Goal: Information Seeking & Learning: Learn about a topic

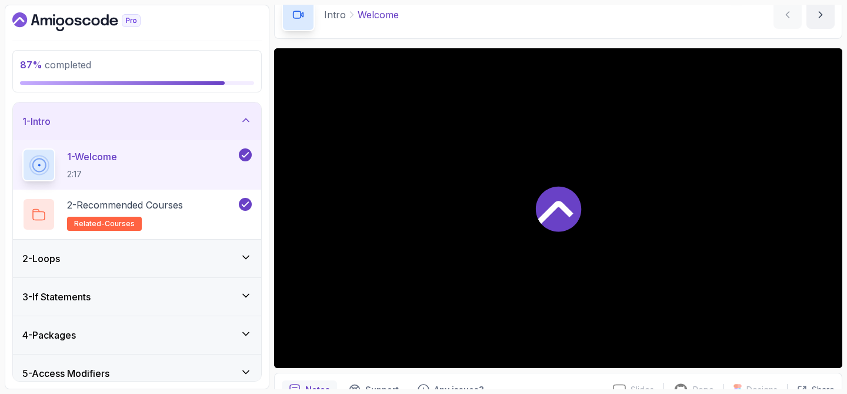
scroll to position [63, 0]
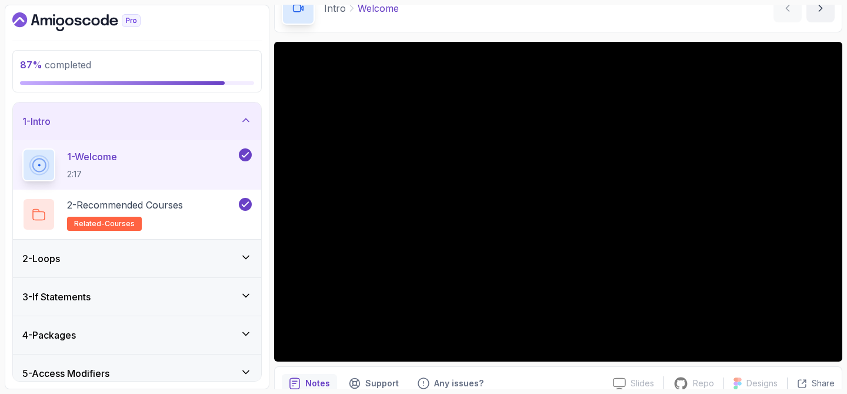
click at [243, 124] on icon at bounding box center [246, 120] width 12 height 12
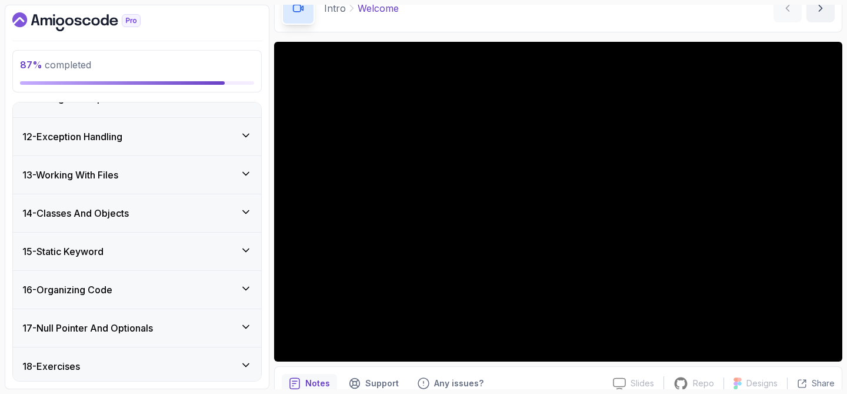
scroll to position [405, 0]
click at [162, 329] on div "17 - Null Pointer And Optionals" at bounding box center [136, 328] width 229 height 14
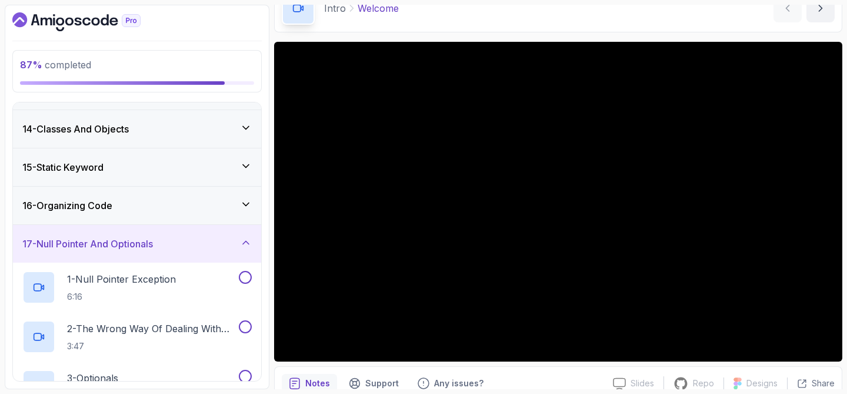
scroll to position [543, 0]
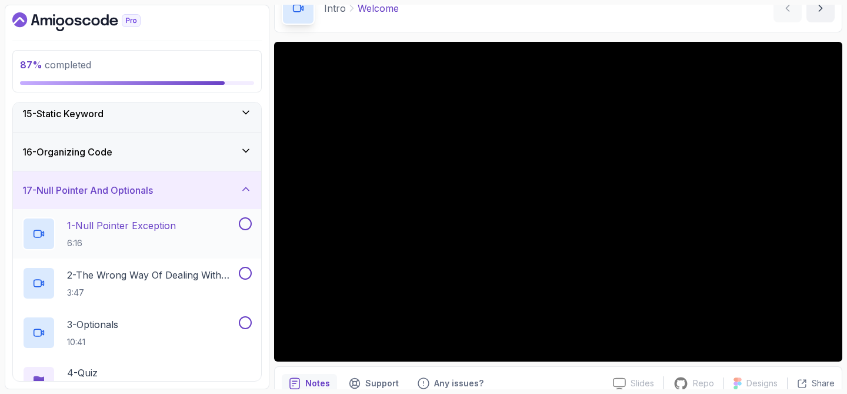
click at [150, 230] on p "1 - Null Pointer Exception" at bounding box center [121, 225] width 109 height 14
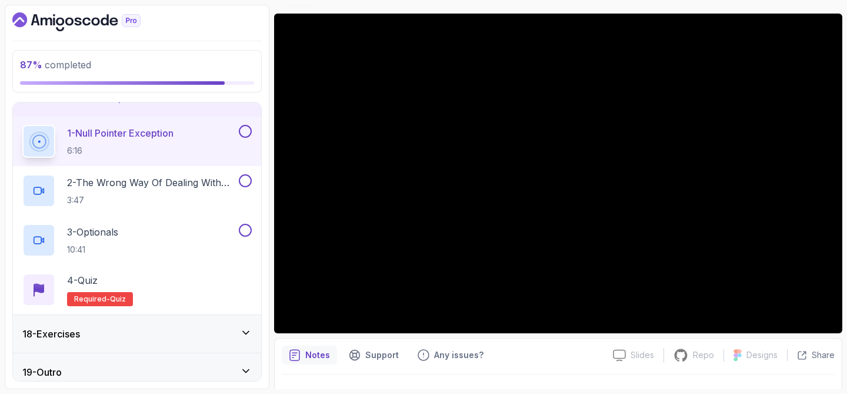
scroll to position [637, 0]
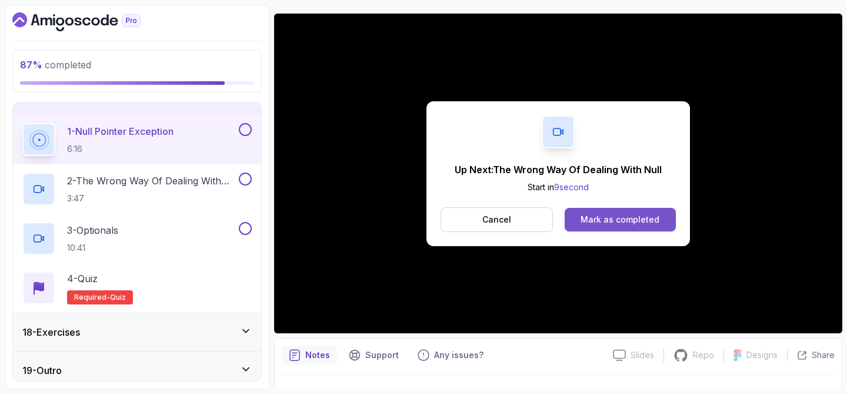
click at [640, 222] on div "Mark as completed" at bounding box center [620, 220] width 79 height 12
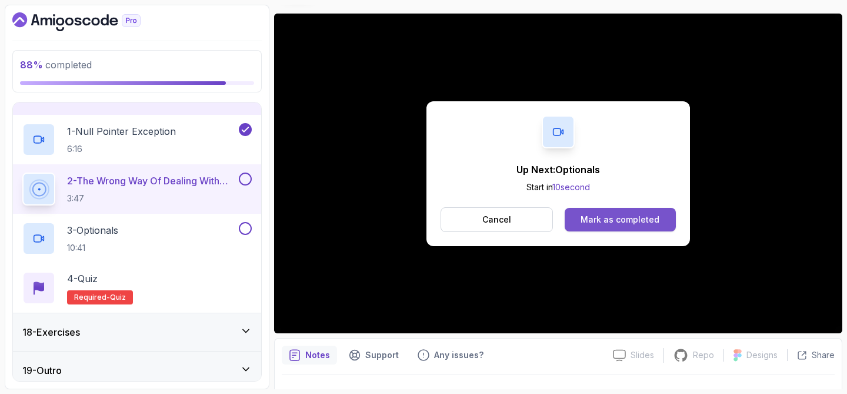
click at [657, 228] on button "Mark as completed" at bounding box center [620, 220] width 111 height 24
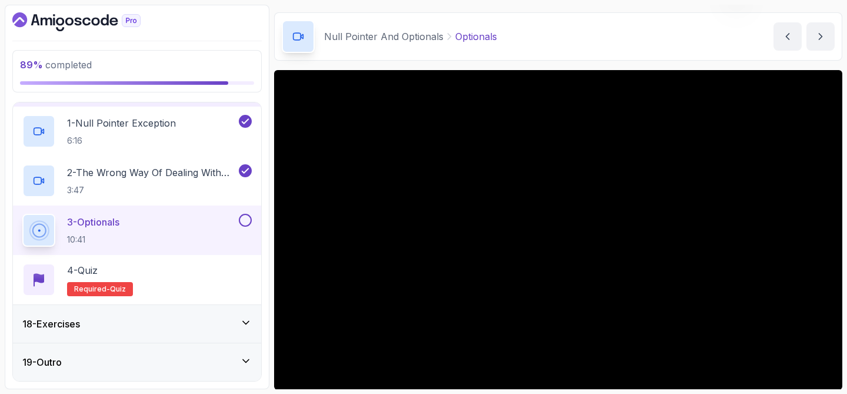
scroll to position [117, 0]
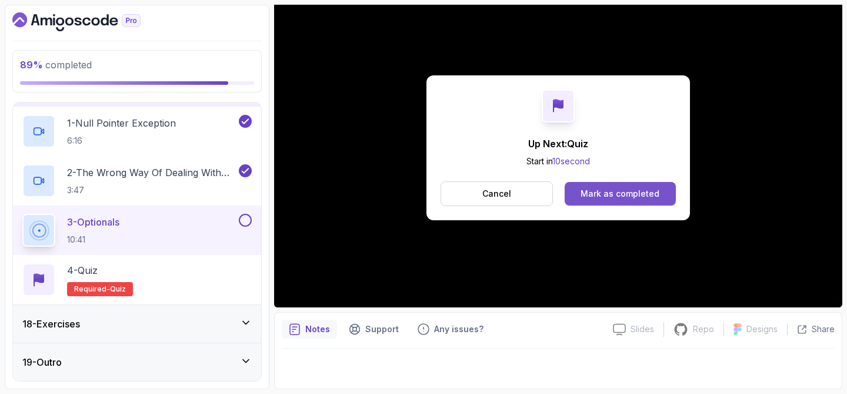
click at [616, 200] on button "Mark as completed" at bounding box center [620, 194] width 111 height 24
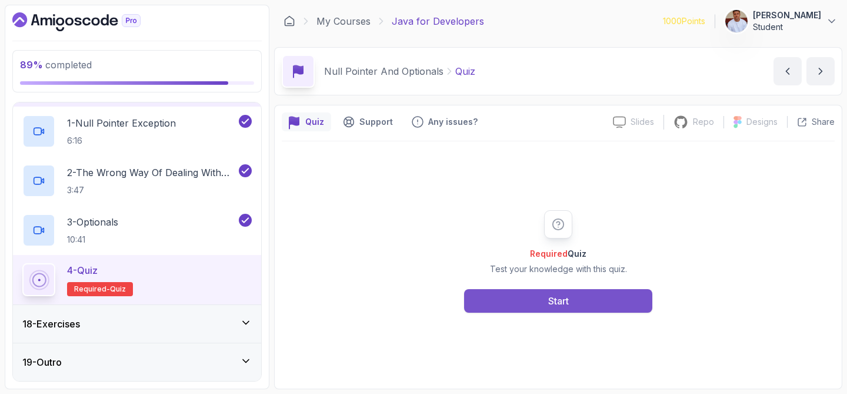
click at [576, 294] on button "Start" at bounding box center [558, 301] width 188 height 24
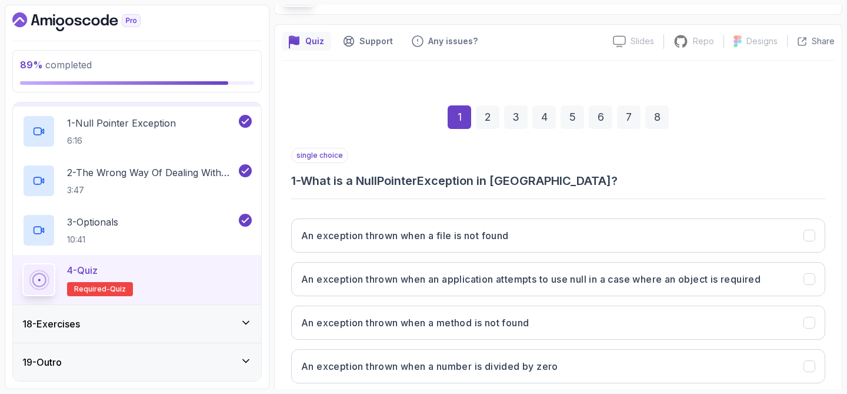
scroll to position [151, 0]
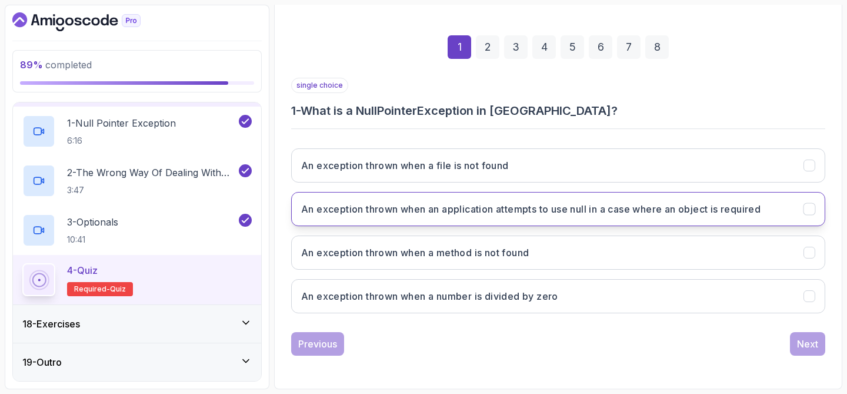
click at [620, 205] on h3 "An exception thrown when an application attempts to use null in a case where an…" at bounding box center [531, 209] width 460 height 14
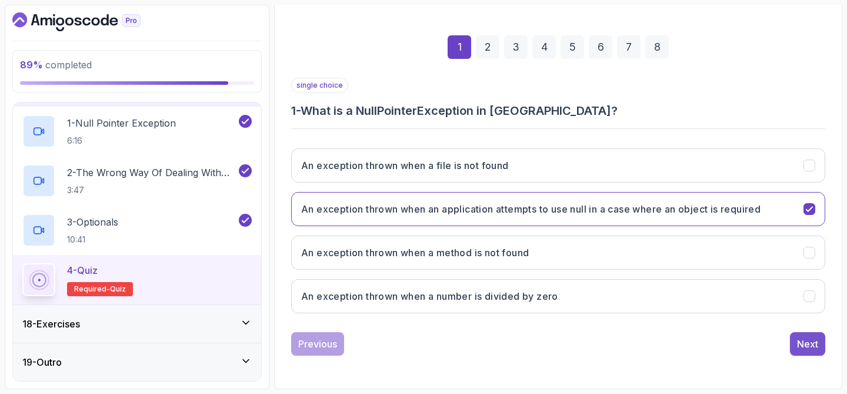
click at [804, 347] on div "Next" at bounding box center [807, 344] width 21 height 14
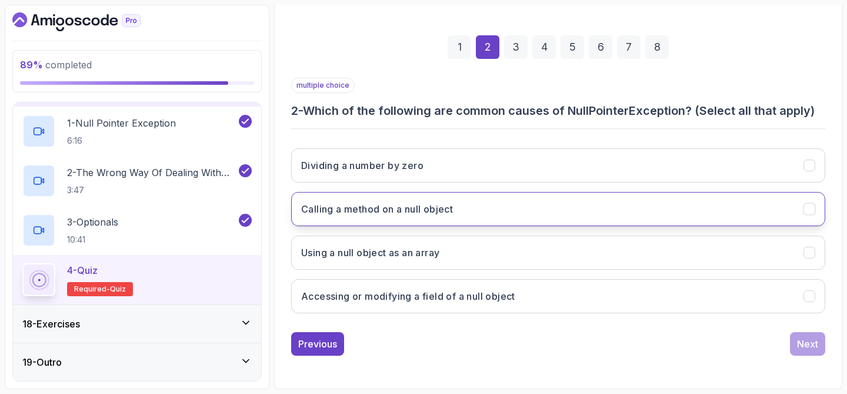
click at [507, 211] on button "Calling a method on a null object" at bounding box center [558, 209] width 534 height 34
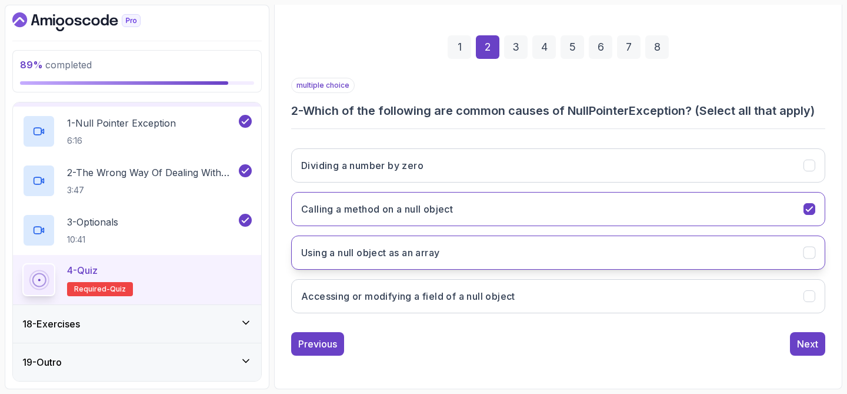
click at [480, 252] on button "Using a null object as an array" at bounding box center [558, 252] width 534 height 34
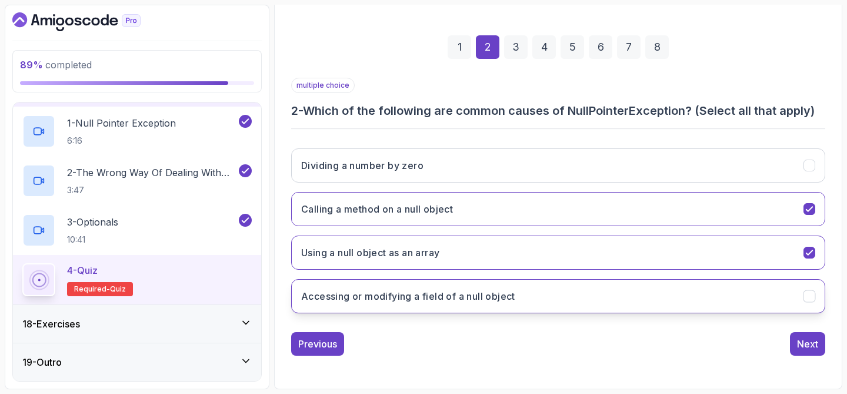
click at [495, 294] on h3 "Accessing or modifying a field of a null object" at bounding box center [408, 296] width 214 height 14
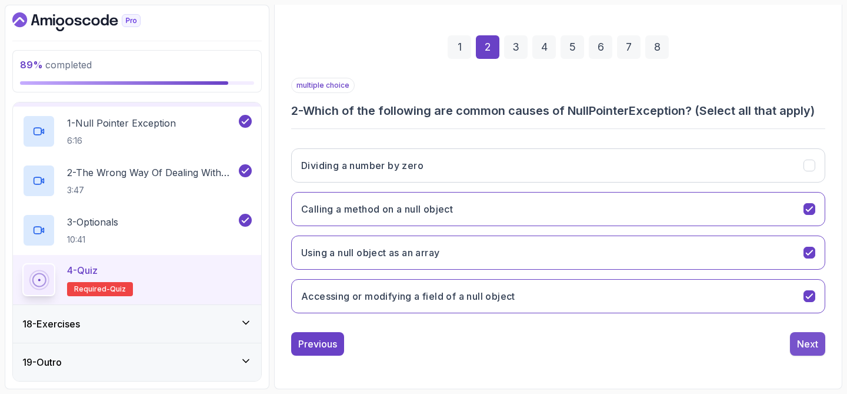
click at [811, 349] on div "Next" at bounding box center [807, 344] width 21 height 14
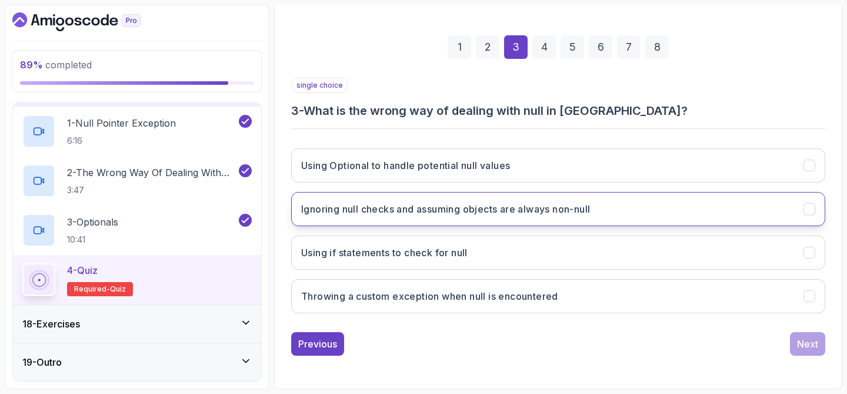
click at [610, 212] on button "Ignoring null checks and assuming objects are always non-null" at bounding box center [558, 209] width 534 height 34
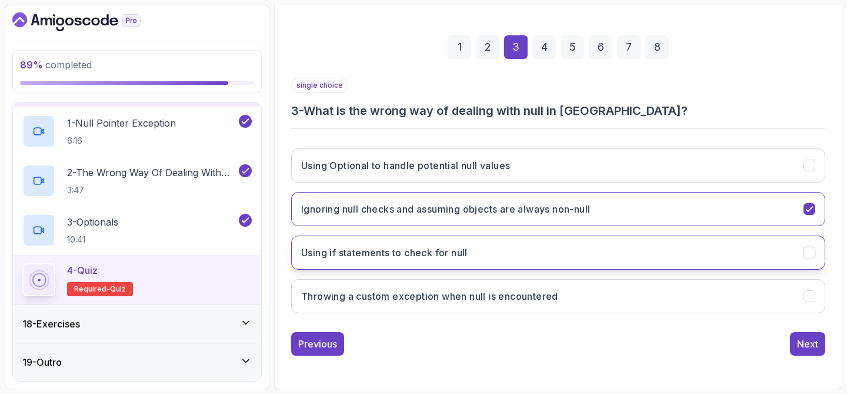
click at [597, 251] on button "Using if statements to check for null" at bounding box center [558, 252] width 534 height 34
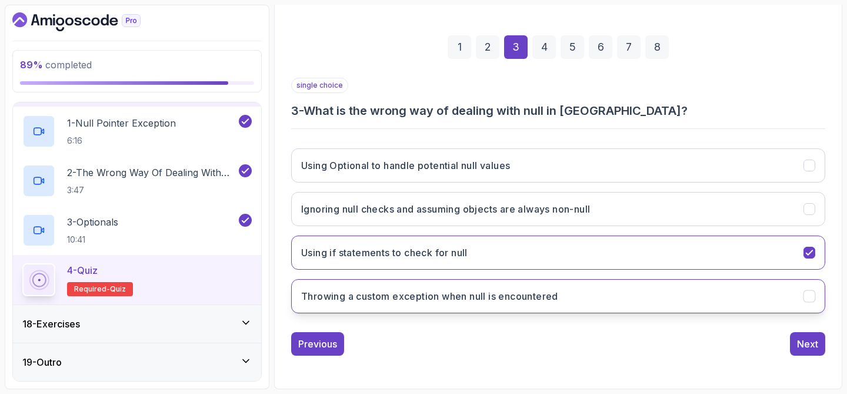
click at [607, 297] on button "Throwing a custom exception when null is encountered" at bounding box center [558, 296] width 534 height 34
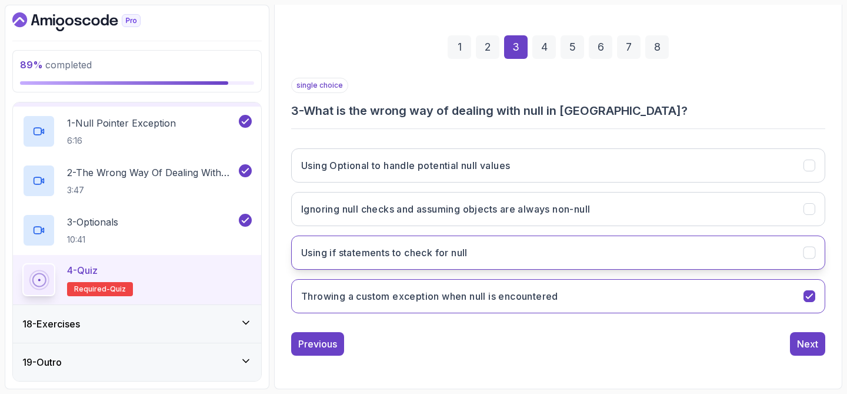
click at [740, 262] on button "Using if statements to check for null" at bounding box center [558, 252] width 534 height 34
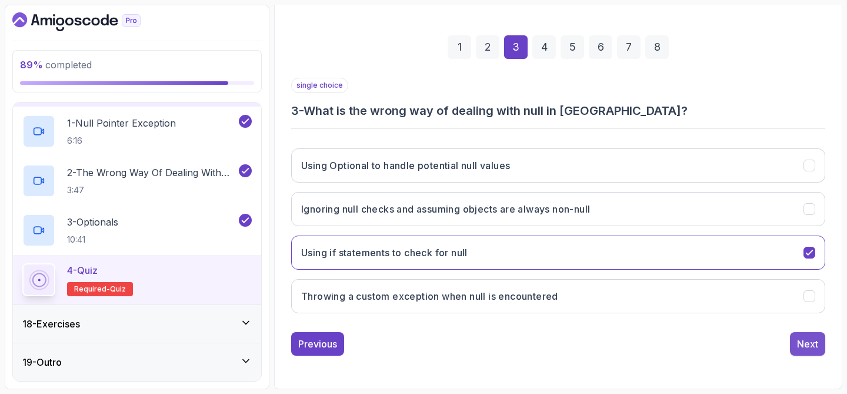
click at [803, 338] on div "Next" at bounding box center [807, 344] width 21 height 14
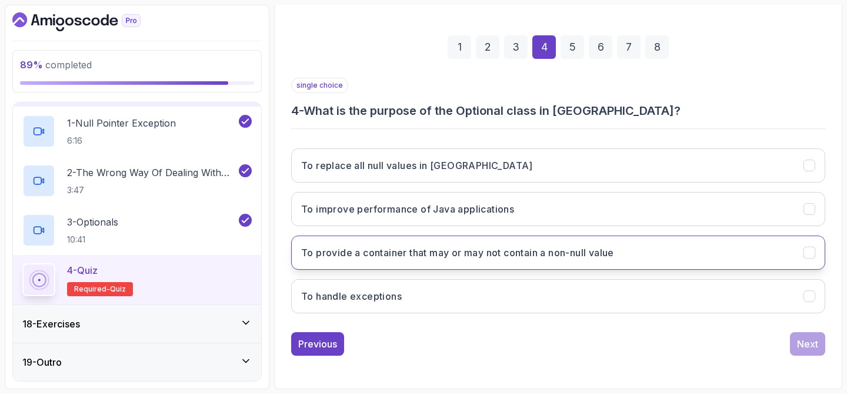
click at [736, 261] on button "To provide a container that may or may not contain a non-null value" at bounding box center [558, 252] width 534 height 34
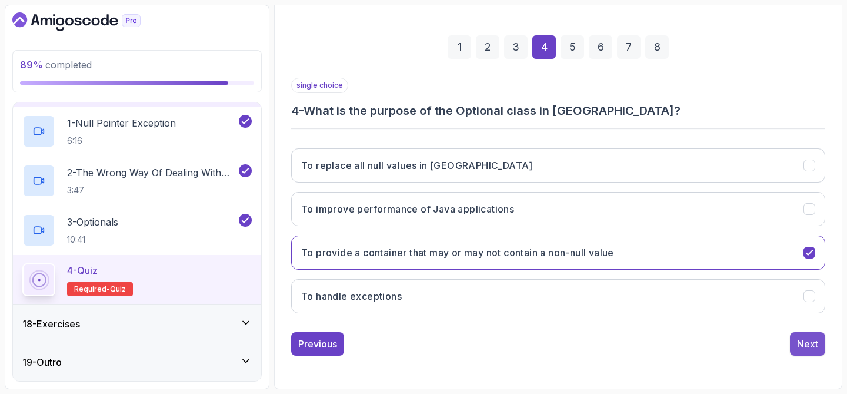
click at [808, 348] on div "Next" at bounding box center [807, 344] width 21 height 14
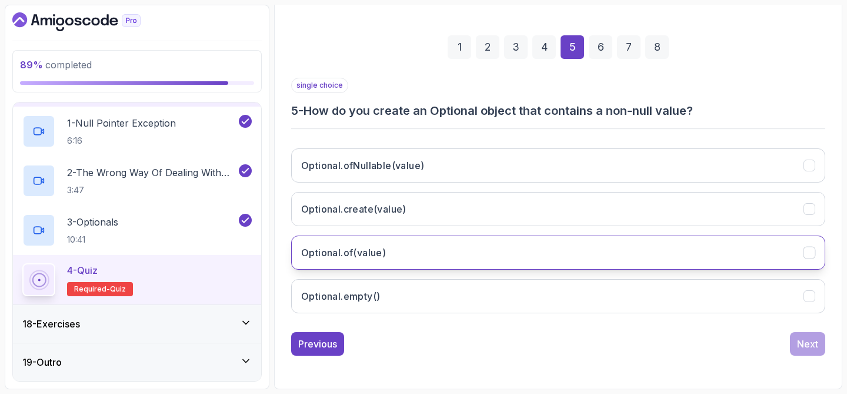
click at [620, 257] on button "Optional.of(value)" at bounding box center [558, 252] width 534 height 34
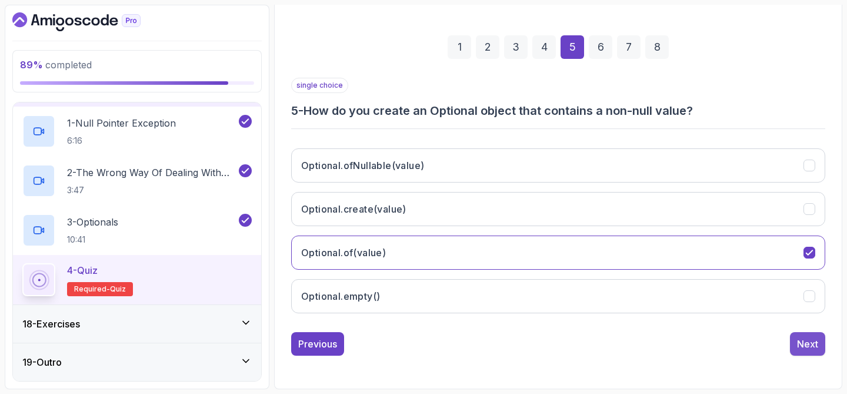
click at [799, 345] on div "Next" at bounding box center [807, 344] width 21 height 14
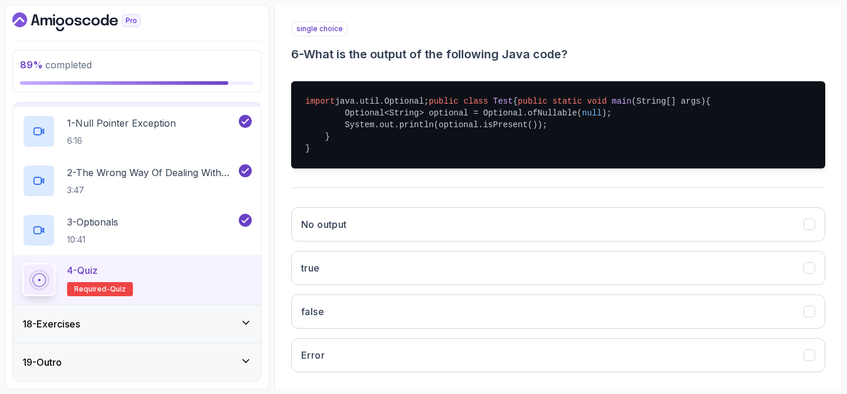
scroll to position [208, 0]
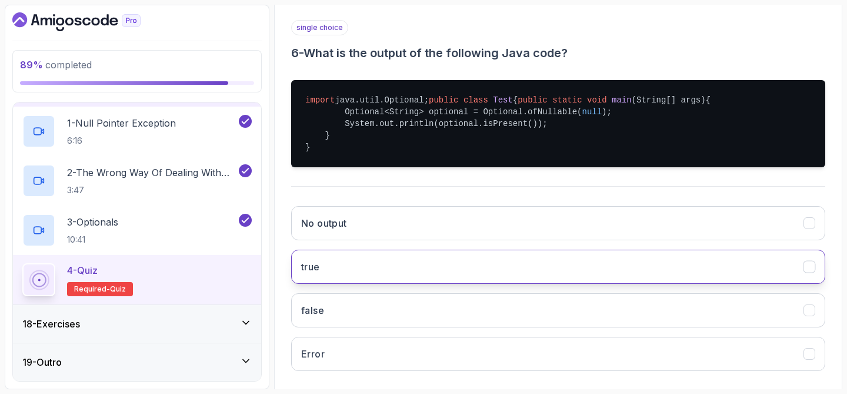
click at [724, 284] on button "true" at bounding box center [558, 266] width 534 height 34
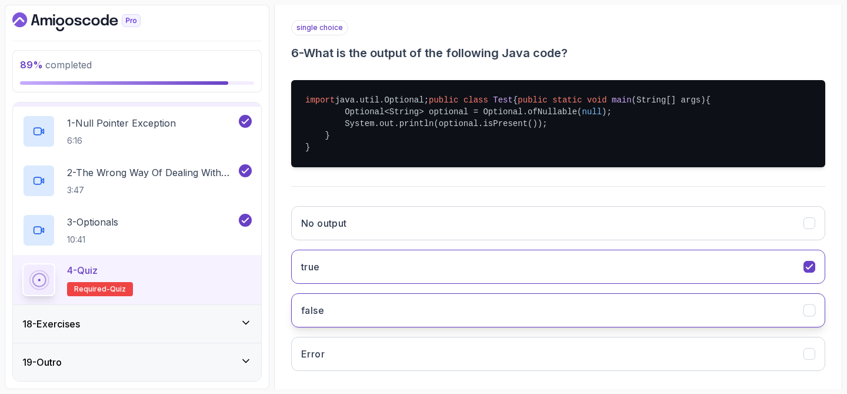
click at [717, 327] on button "false" at bounding box center [558, 310] width 534 height 34
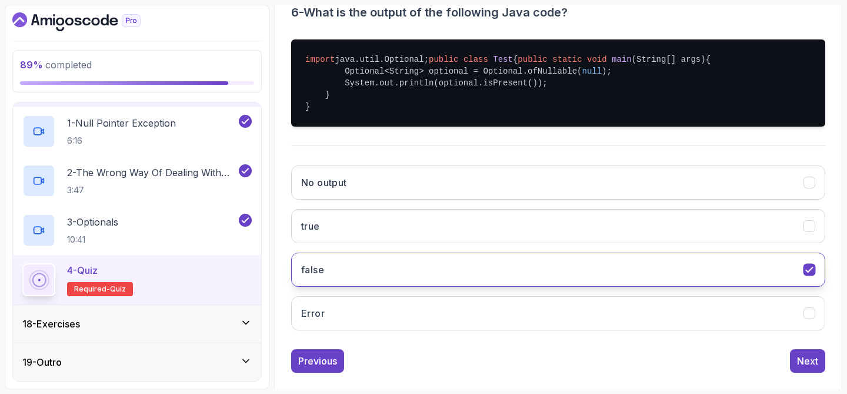
scroll to position [289, 0]
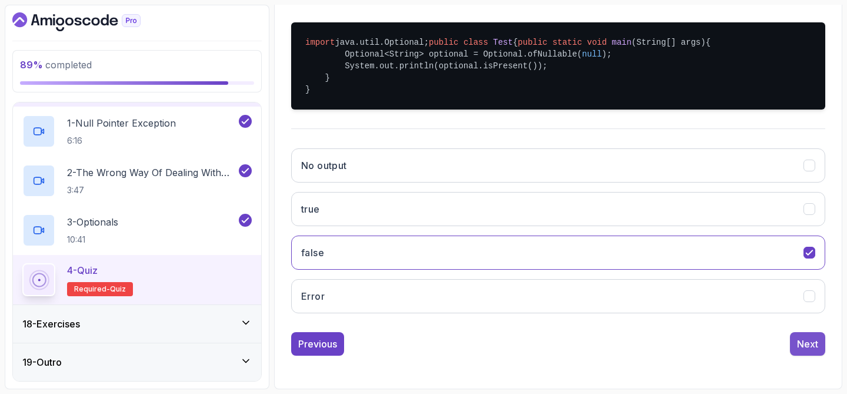
click at [805, 341] on div "Next" at bounding box center [807, 344] width 21 height 14
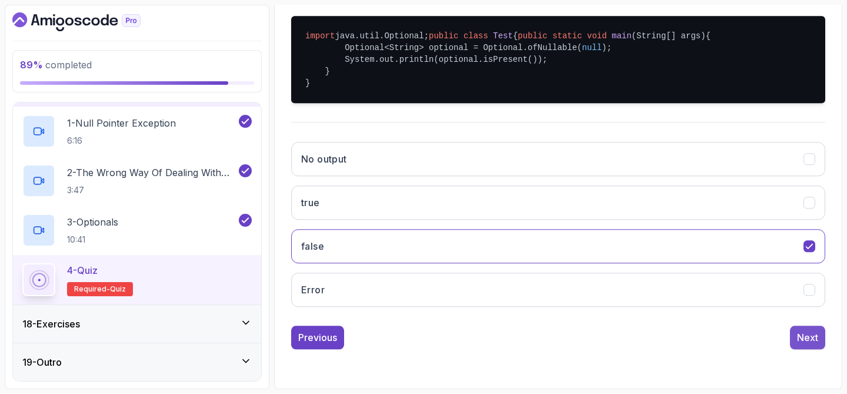
scroll to position [151, 0]
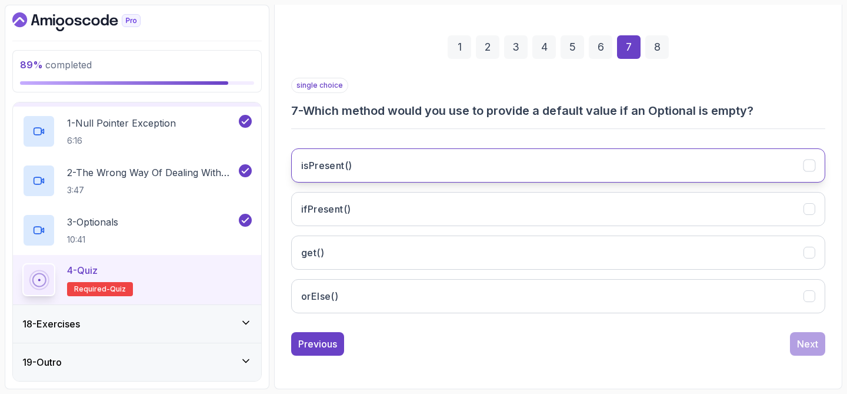
click at [566, 159] on button "isPresent()" at bounding box center [558, 165] width 534 height 34
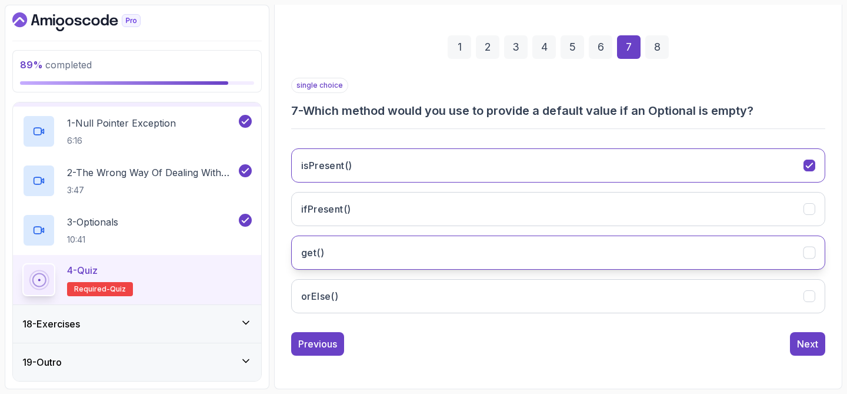
click at [665, 263] on button "get()" at bounding box center [558, 252] width 534 height 34
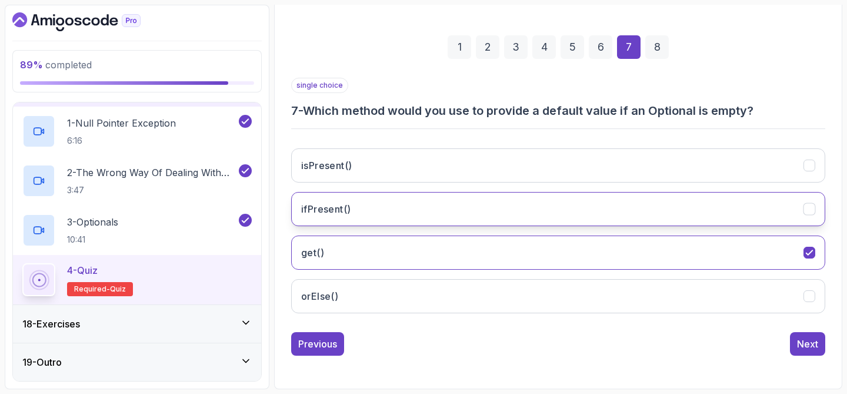
click at [703, 218] on button "ifPresent()" at bounding box center [558, 209] width 534 height 34
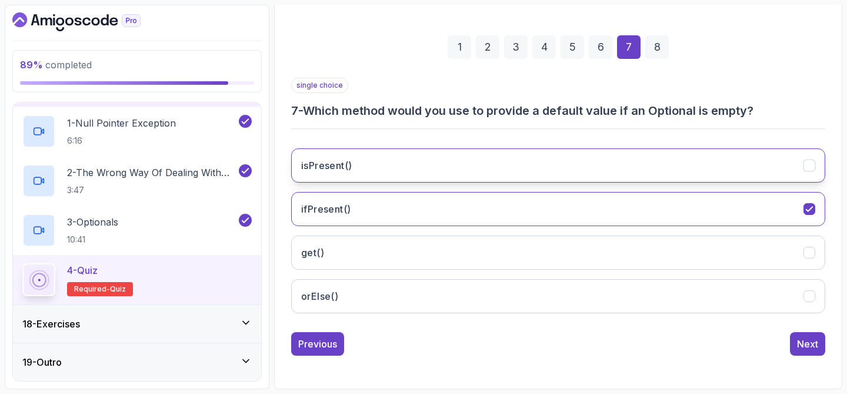
click at [703, 175] on button "isPresent()" at bounding box center [558, 165] width 534 height 34
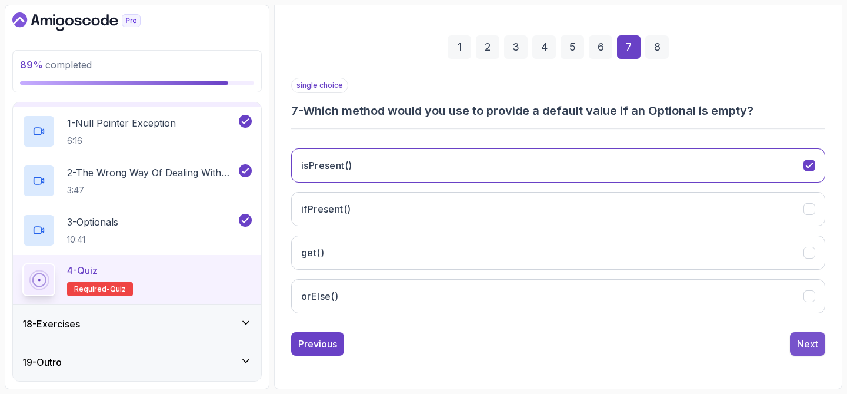
click at [817, 352] on button "Next" at bounding box center [807, 344] width 35 height 24
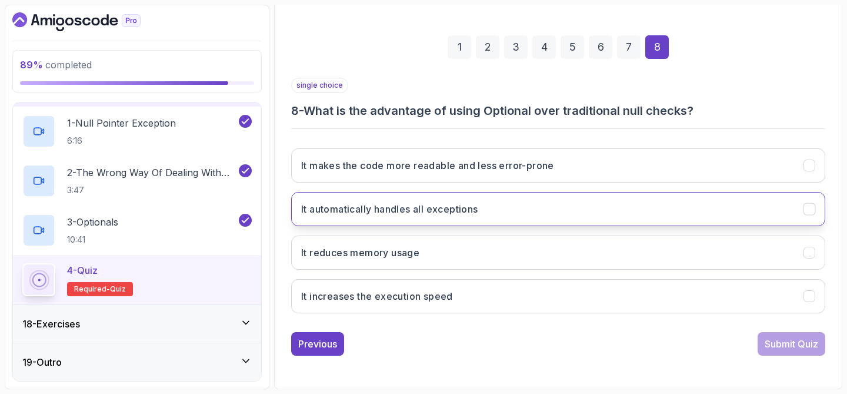
click at [594, 221] on button "It automatically handles all exceptions" at bounding box center [558, 209] width 534 height 34
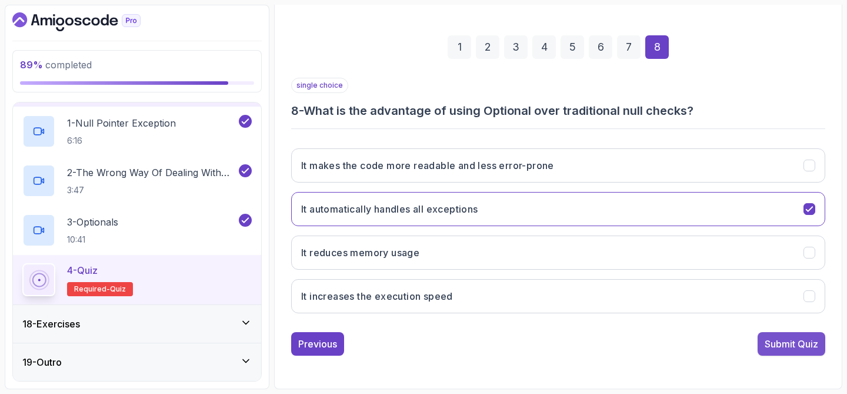
click at [767, 341] on div "Submit Quiz" at bounding box center [792, 344] width 54 height 14
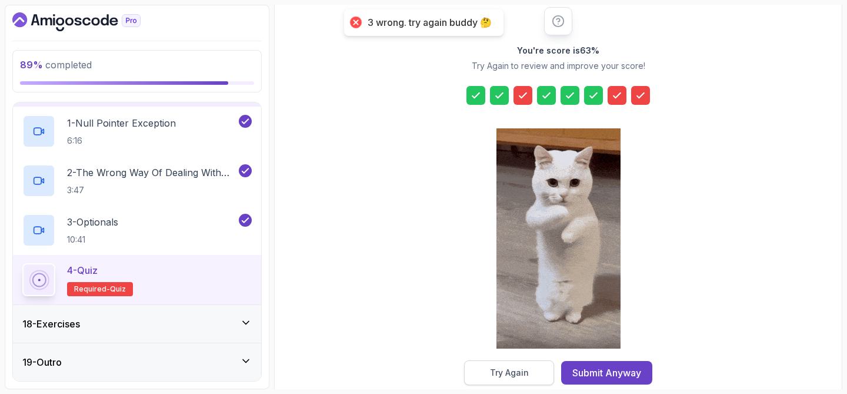
click at [500, 381] on button "Try Again" at bounding box center [509, 372] width 90 height 25
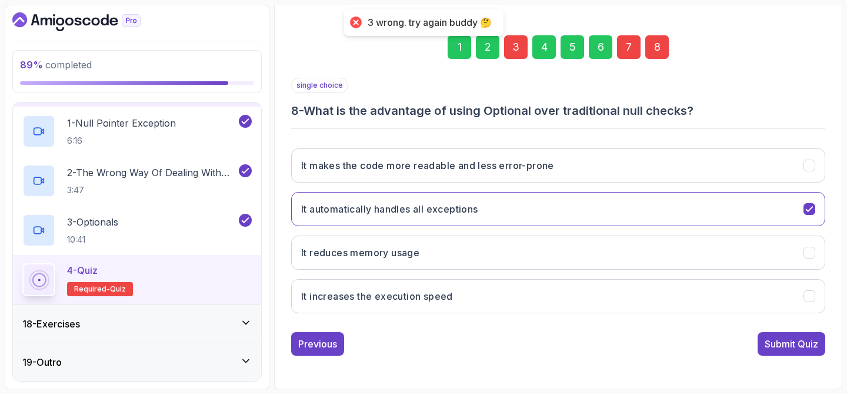
click at [515, 57] on div "3" at bounding box center [516, 47] width 24 height 24
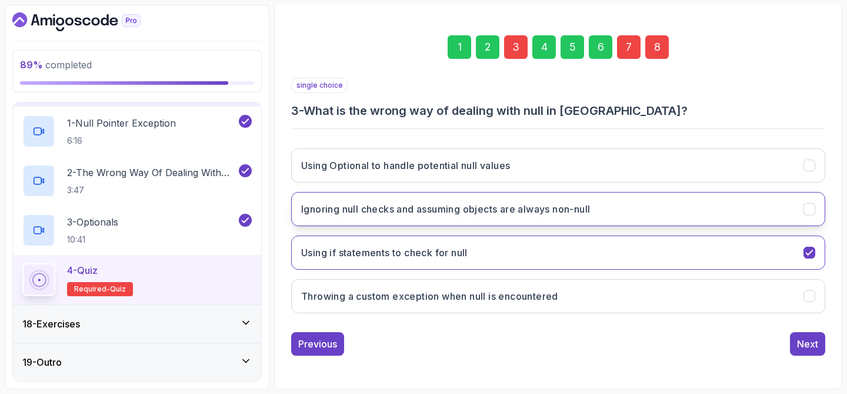
click at [569, 202] on h3 "Ignoring null checks and assuming objects are always non-null" at bounding box center [445, 209] width 289 height 14
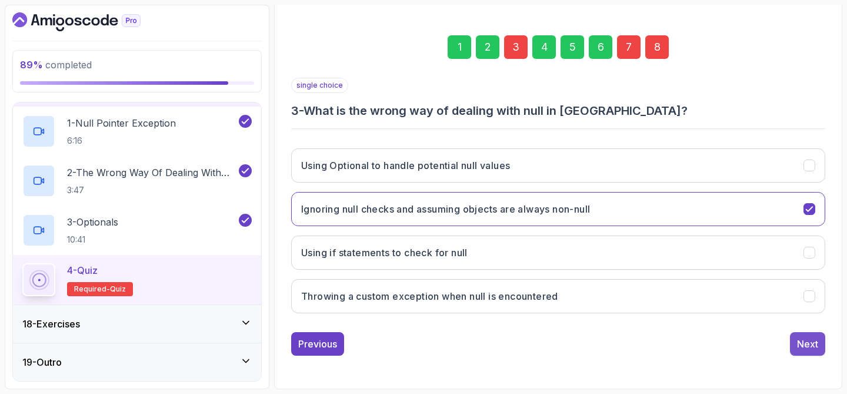
click at [804, 344] on div "Next" at bounding box center [807, 344] width 21 height 14
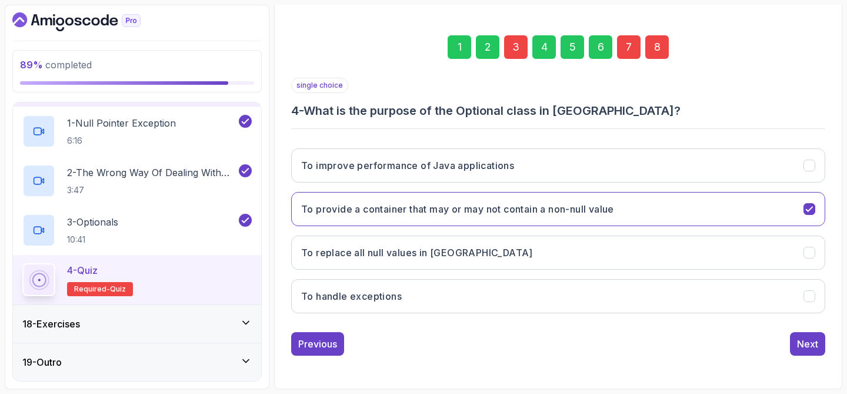
click at [635, 52] on div "7" at bounding box center [629, 47] width 24 height 24
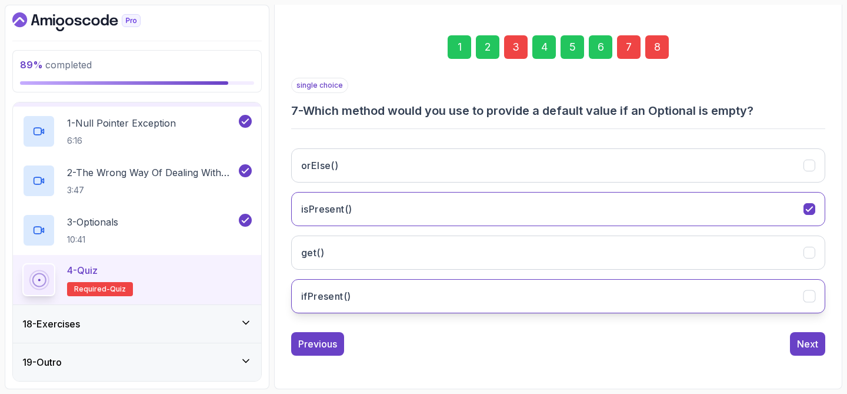
click at [444, 295] on button "ifPresent()" at bounding box center [558, 296] width 534 height 34
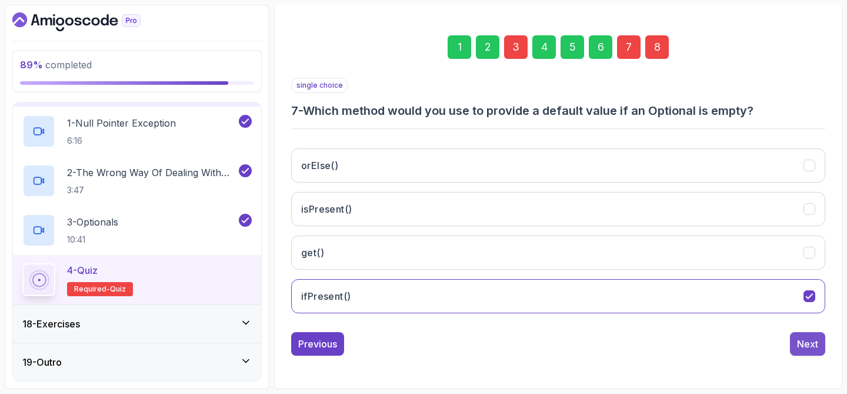
click at [810, 337] on div "Next" at bounding box center [807, 344] width 21 height 14
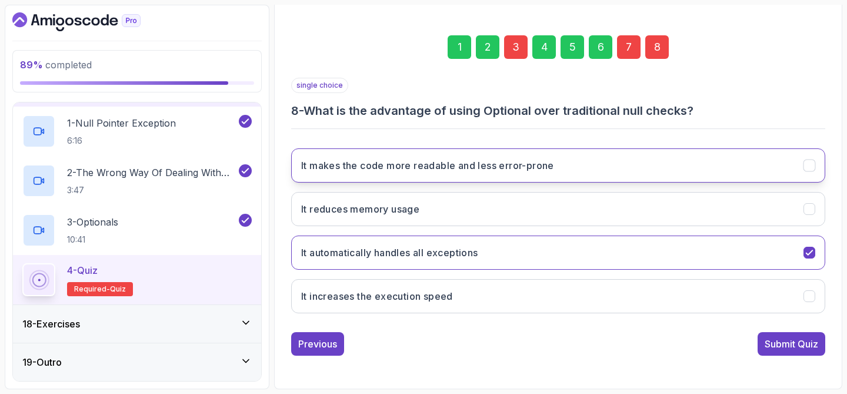
click at [527, 167] on h3 "It makes the code more readable and less error-prone" at bounding box center [427, 165] width 253 height 14
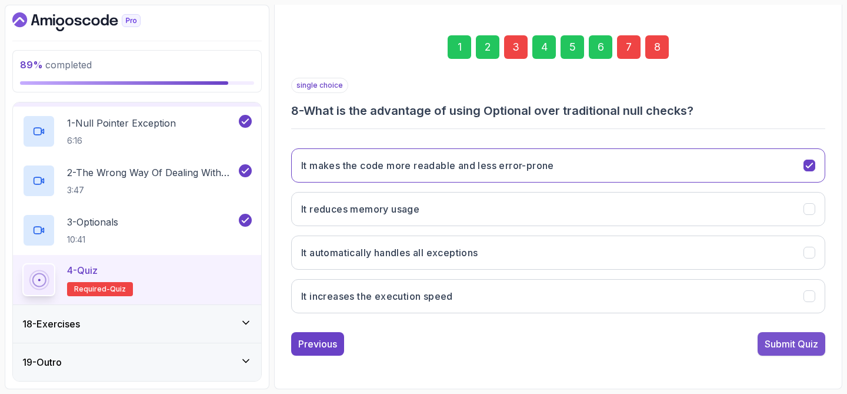
click at [765, 344] on div "Submit Quiz" at bounding box center [792, 344] width 54 height 14
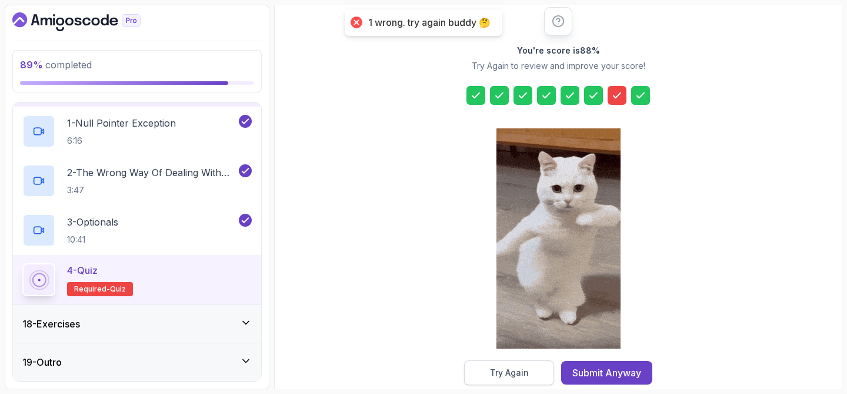
click at [515, 364] on button "Try Again" at bounding box center [509, 372] width 90 height 25
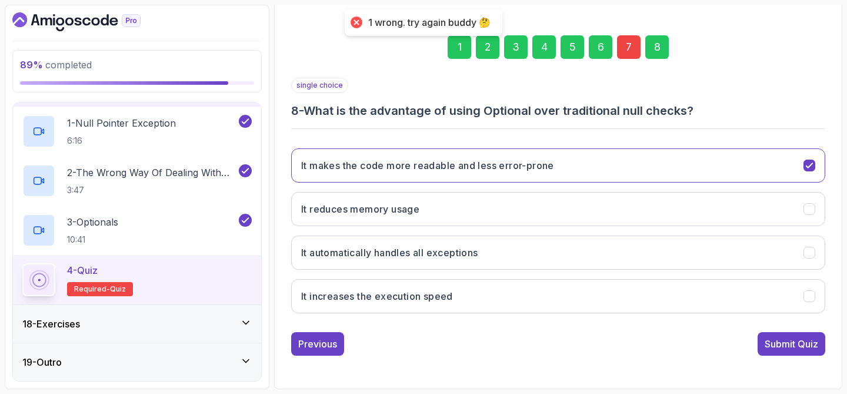
click at [624, 57] on div "7" at bounding box center [629, 47] width 24 height 24
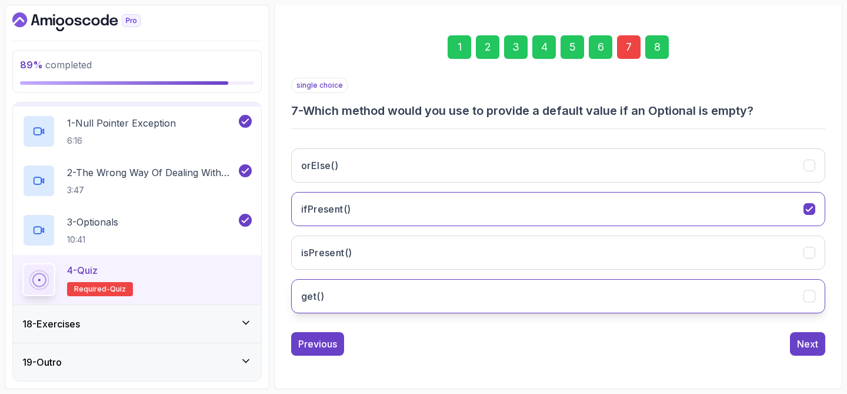
click at [369, 293] on button "get()" at bounding box center [558, 296] width 534 height 34
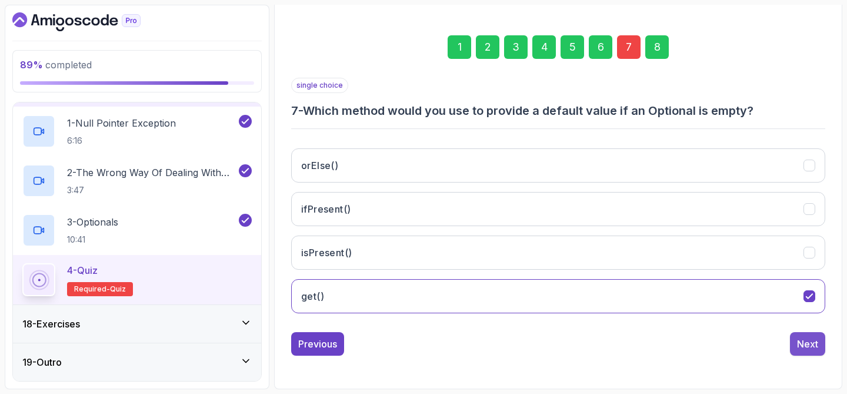
click at [815, 345] on div "Next" at bounding box center [807, 344] width 21 height 14
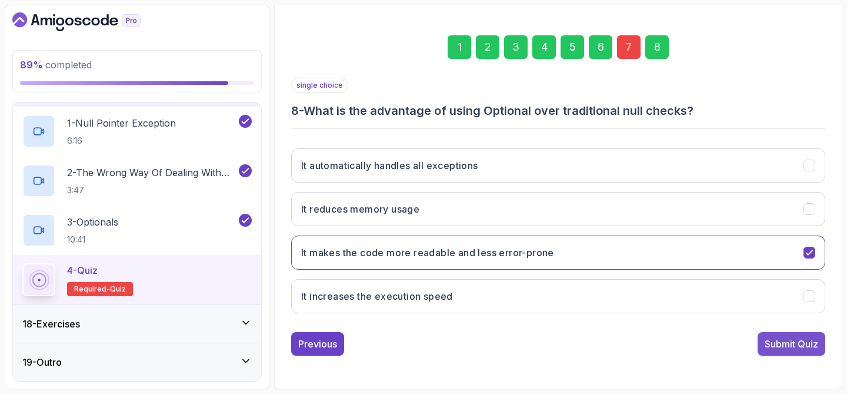
click at [816, 342] on div "Submit Quiz" at bounding box center [792, 344] width 54 height 14
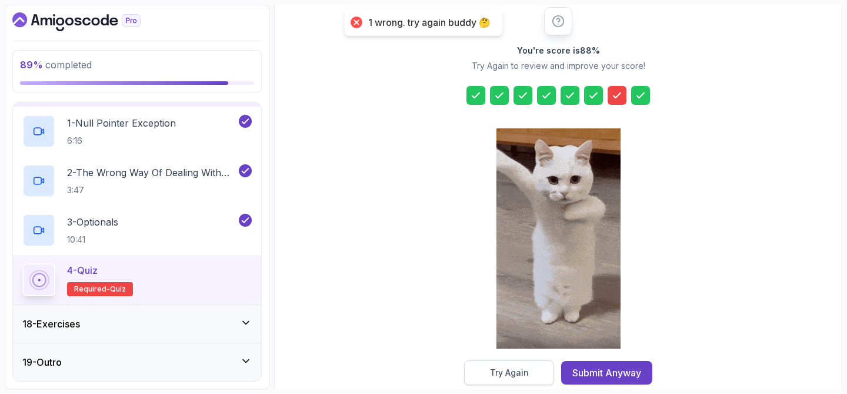
click at [496, 378] on div "Try Again" at bounding box center [509, 373] width 39 height 12
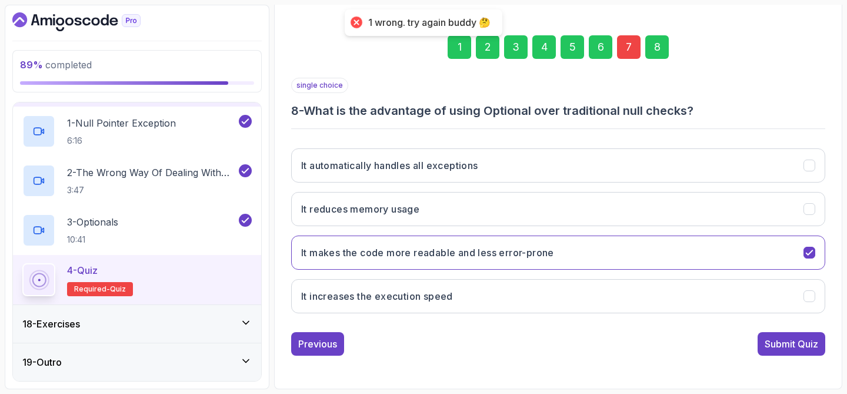
click at [617, 54] on div "7" at bounding box center [629, 47] width 24 height 24
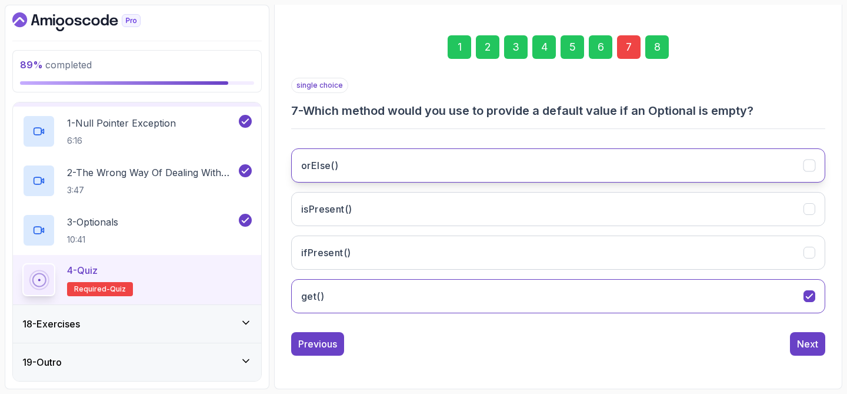
click at [425, 170] on button "orElse()" at bounding box center [558, 165] width 534 height 34
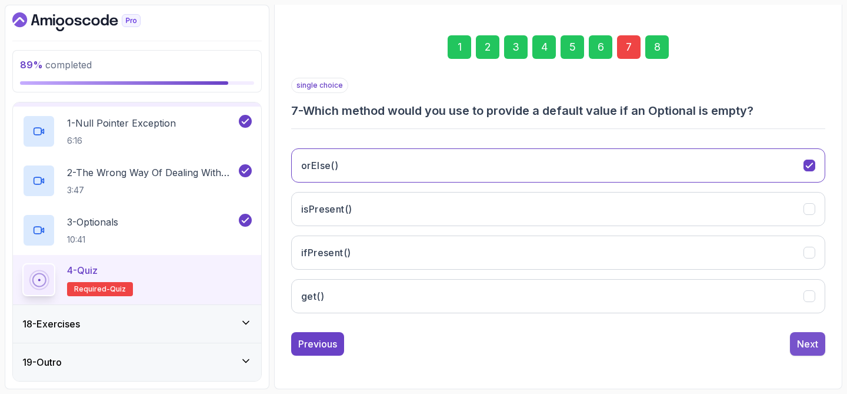
click at [807, 354] on button "Next" at bounding box center [807, 344] width 35 height 24
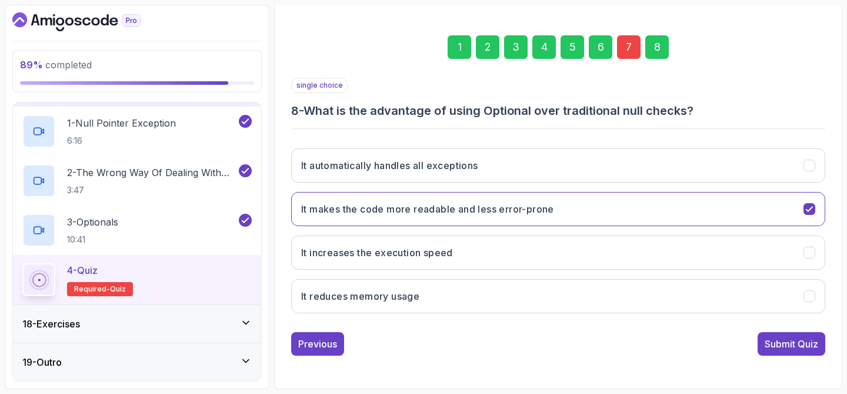
click at [786, 337] on div "Submit Quiz" at bounding box center [792, 344] width 54 height 14
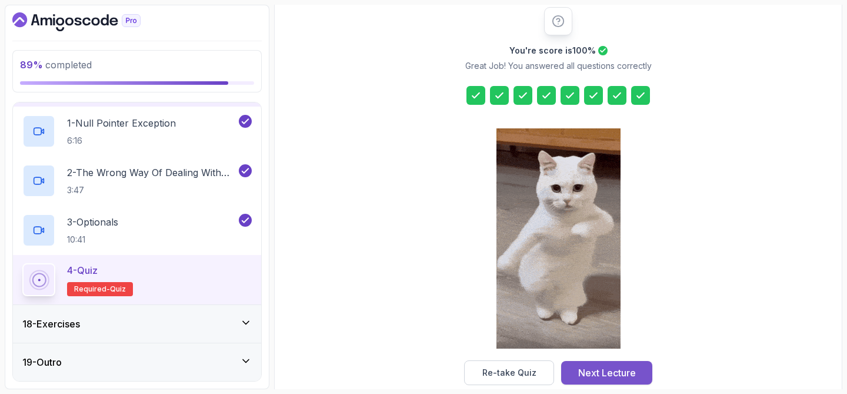
click at [589, 366] on div "Next Lecture" at bounding box center [607, 372] width 58 height 14
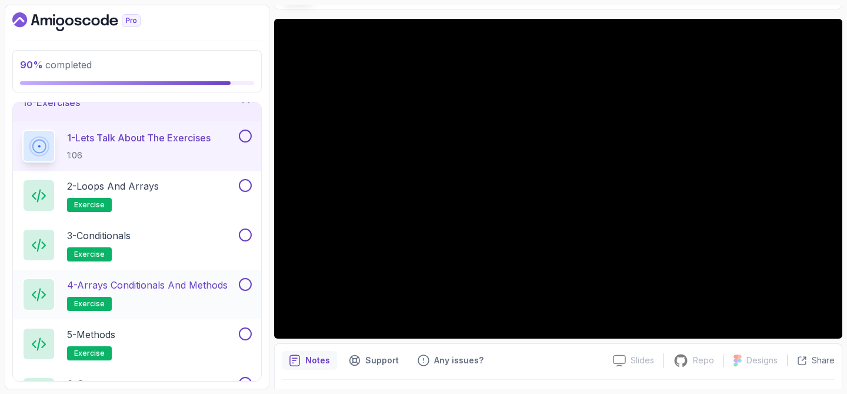
scroll to position [668, 0]
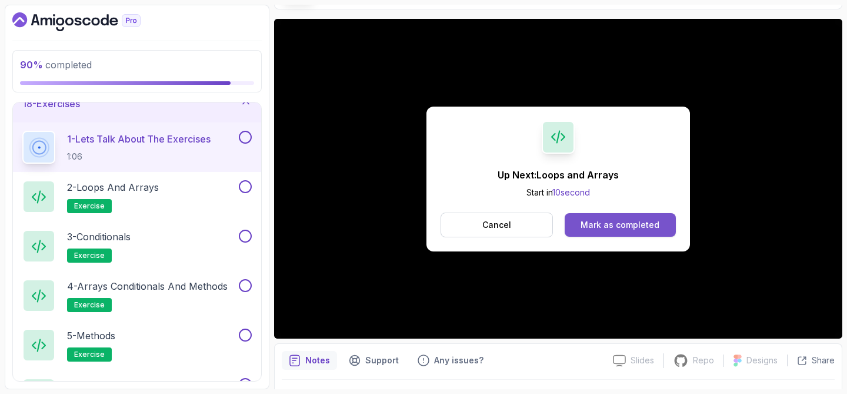
click at [591, 213] on button "Mark as completed" at bounding box center [620, 225] width 111 height 24
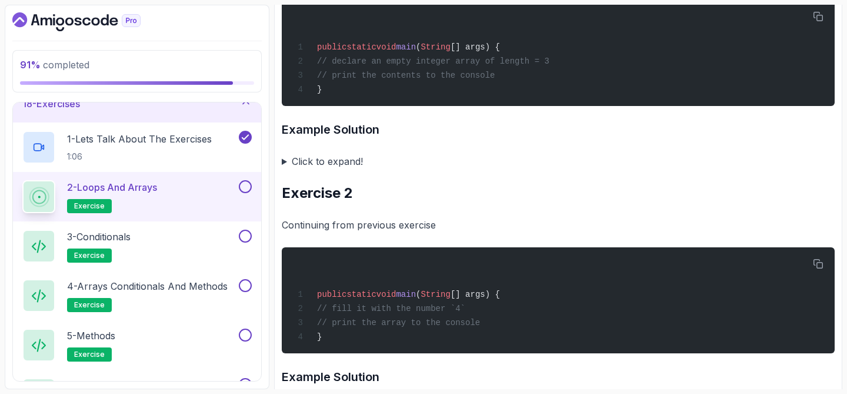
scroll to position [258, 0]
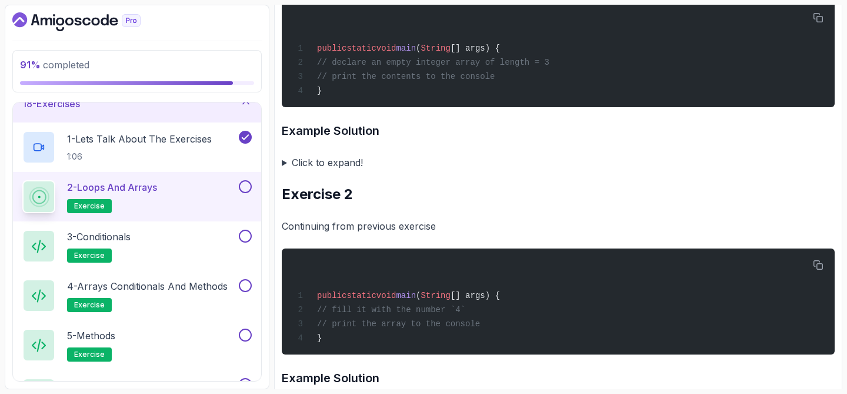
click at [334, 159] on summary "Click to expand!" at bounding box center [558, 162] width 553 height 16
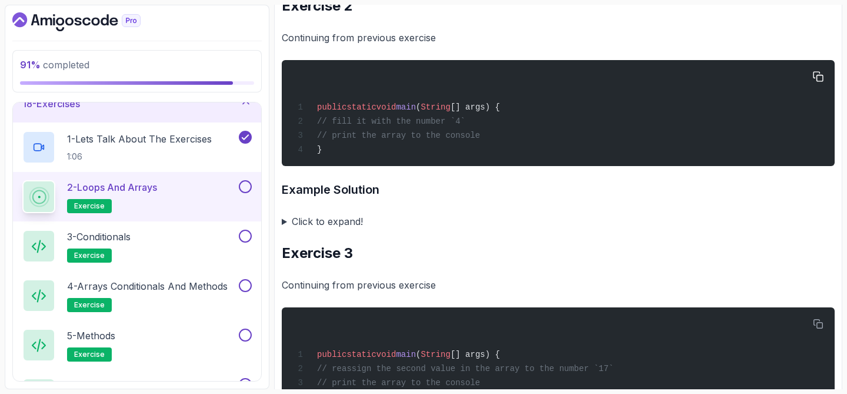
scroll to position [800, 0]
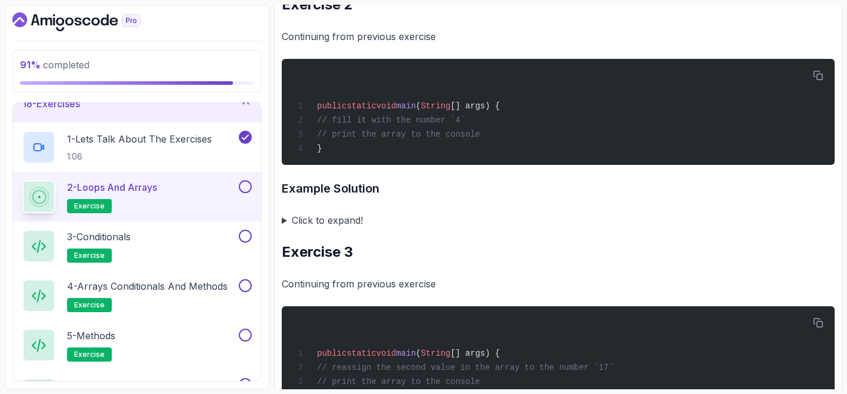
click at [340, 228] on summary "Click to expand!" at bounding box center [558, 220] width 553 height 16
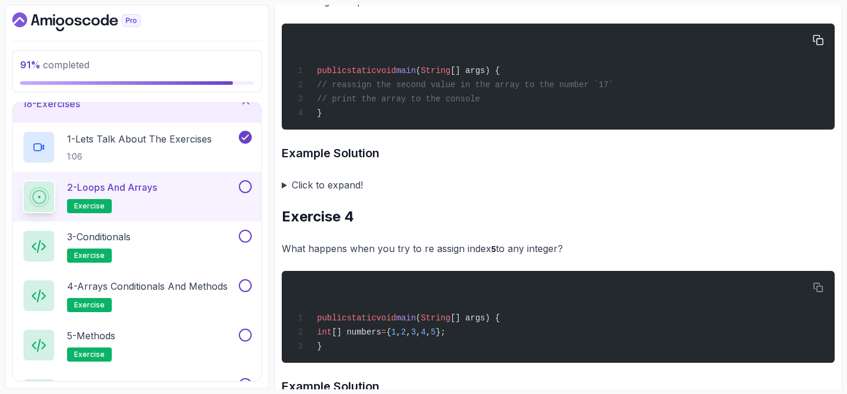
scroll to position [1360, 0]
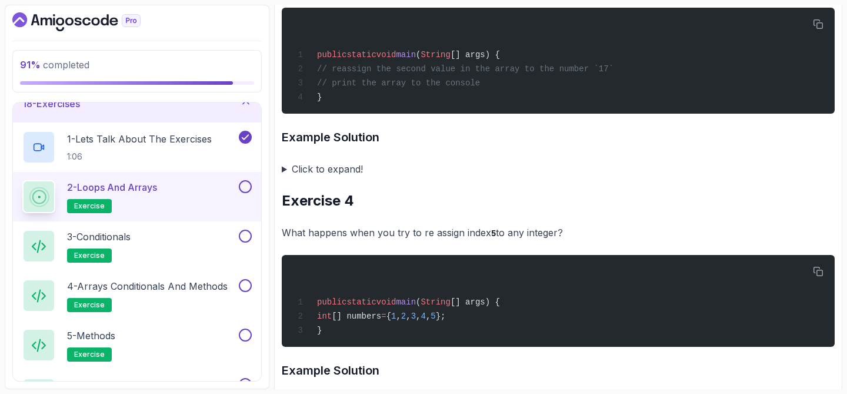
click at [292, 177] on summary "Click to expand!" at bounding box center [558, 169] width 553 height 16
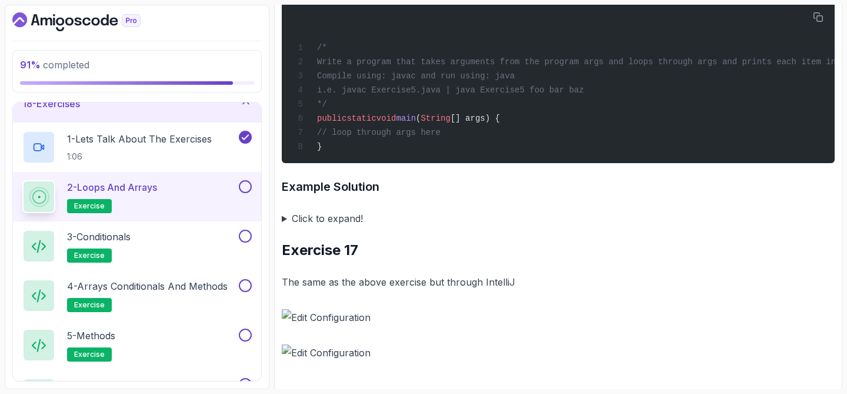
scroll to position [5645, 0]
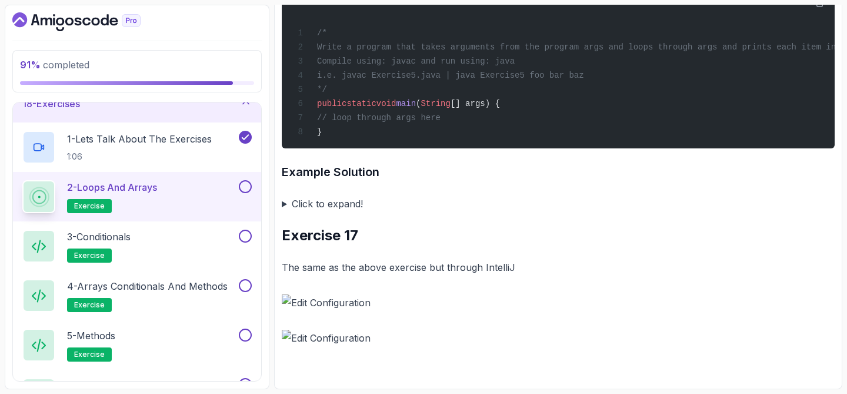
click at [247, 188] on button at bounding box center [245, 186] width 13 height 13
click at [121, 242] on p "3 - Conditionals" at bounding box center [99, 236] width 64 height 14
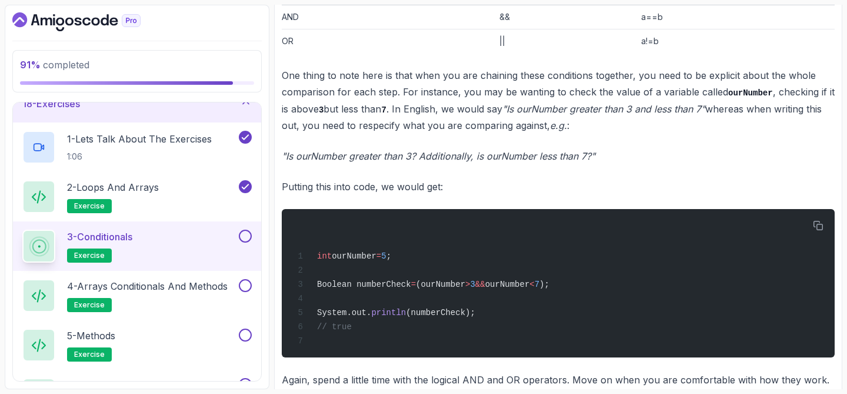
scroll to position [1043, 0]
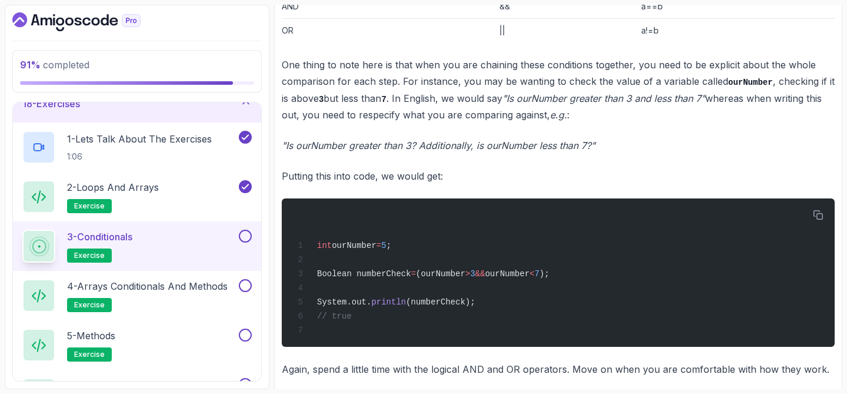
click at [245, 233] on button at bounding box center [245, 235] width 13 height 13
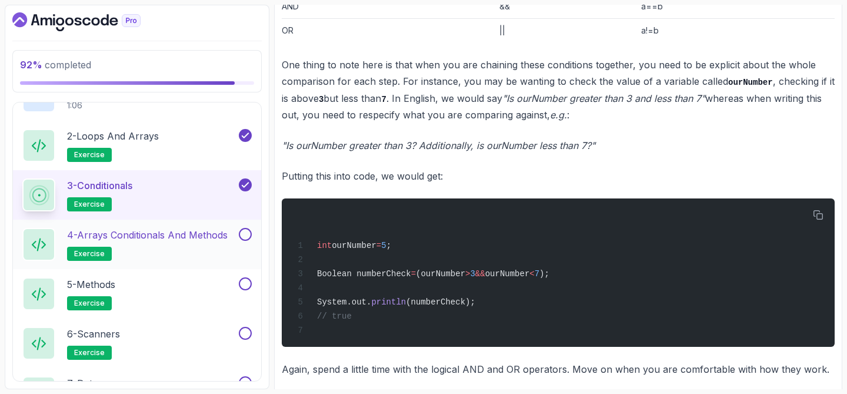
click at [175, 232] on p "4 - Arrays Conditionals and Methods" at bounding box center [147, 235] width 161 height 14
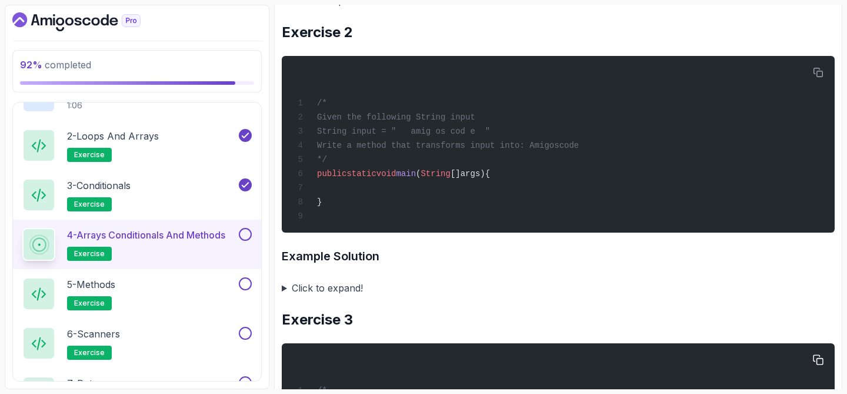
scroll to position [724, 0]
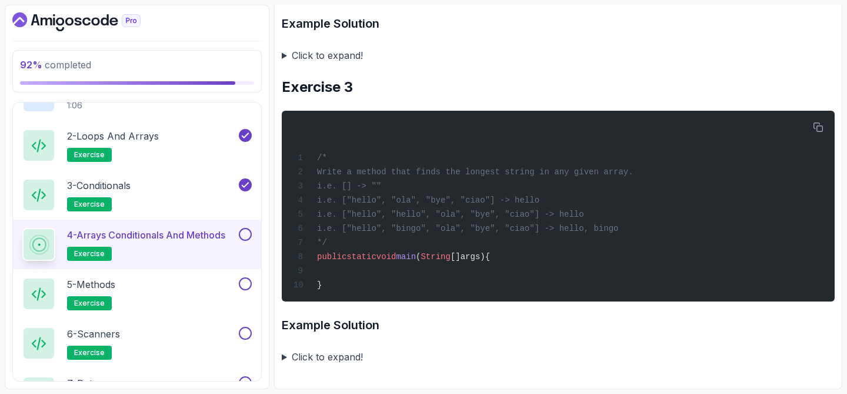
click at [289, 361] on summary "Click to expand!" at bounding box center [558, 356] width 553 height 16
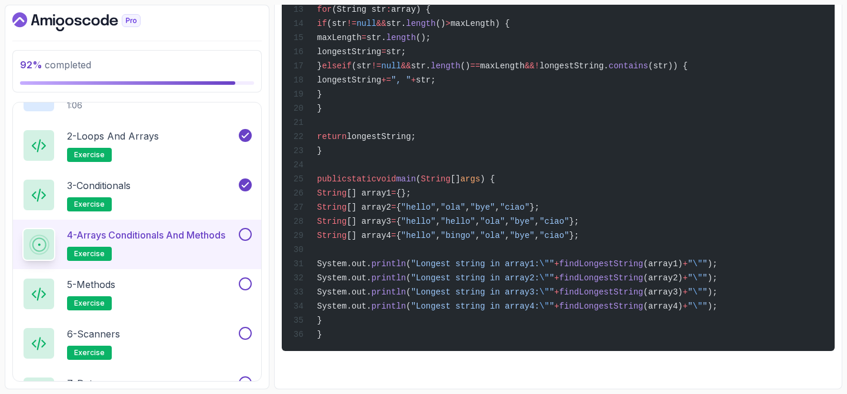
scroll to position [1332, 0]
click at [242, 229] on button at bounding box center [245, 234] width 13 height 13
click at [114, 282] on p "5 - Methods" at bounding box center [91, 284] width 48 height 14
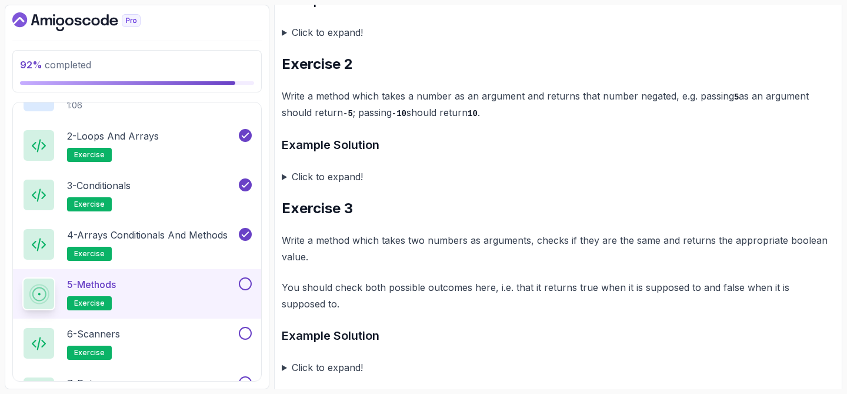
scroll to position [583, 0]
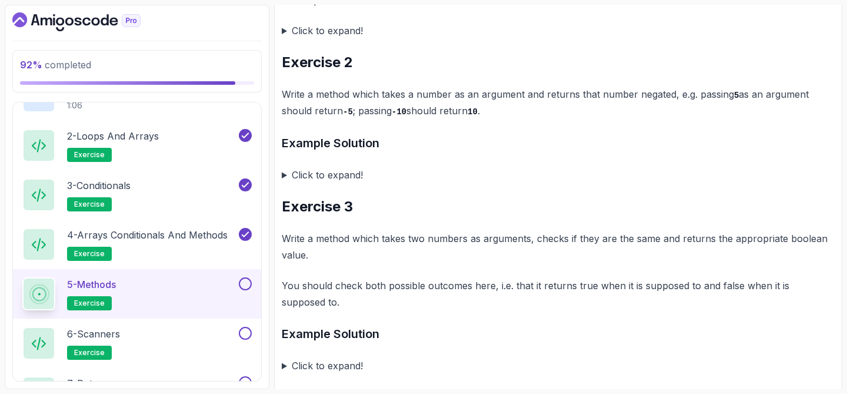
click at [350, 148] on h3 "Example Solution" at bounding box center [558, 143] width 553 height 19
click at [322, 181] on summary "Click to expand!" at bounding box center [558, 175] width 553 height 16
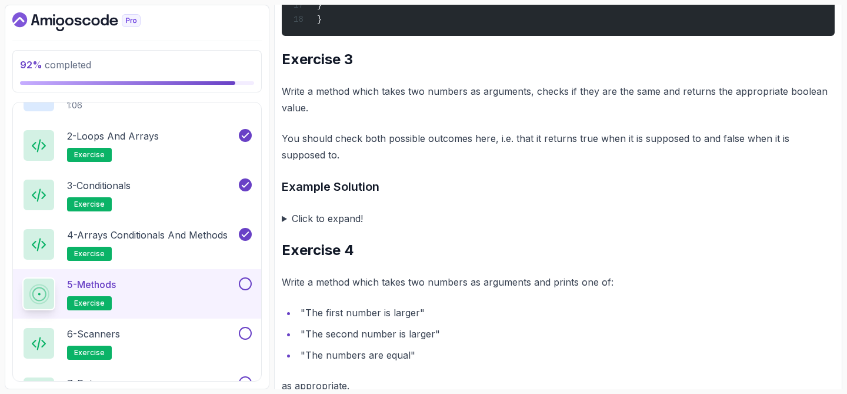
scroll to position [1057, 0]
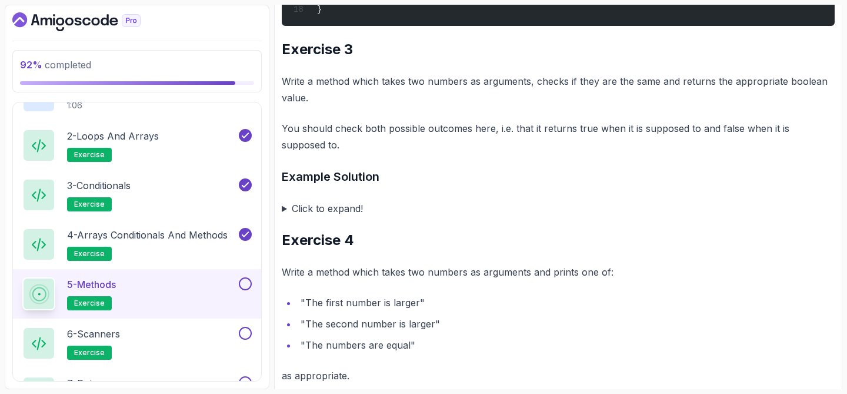
click at [348, 217] on summary "Click to expand!" at bounding box center [558, 208] width 553 height 16
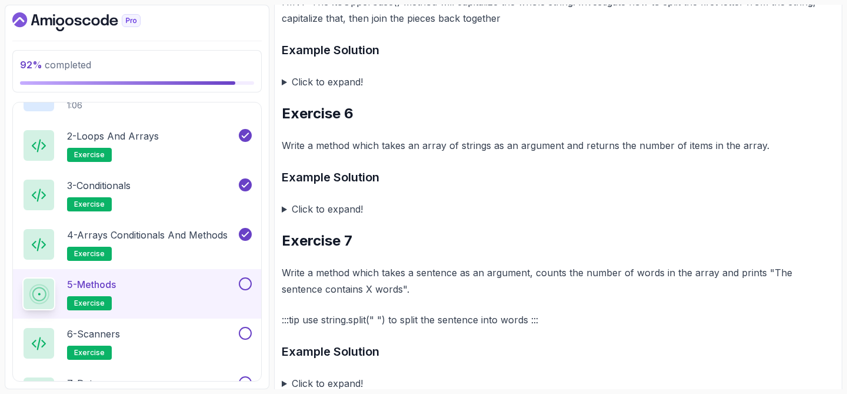
scroll to position [1974, 0]
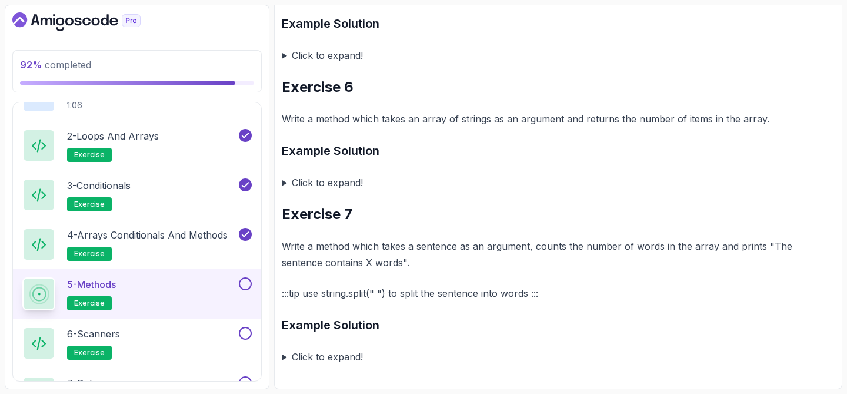
click at [324, 358] on summary "Click to expand!" at bounding box center [558, 356] width 553 height 16
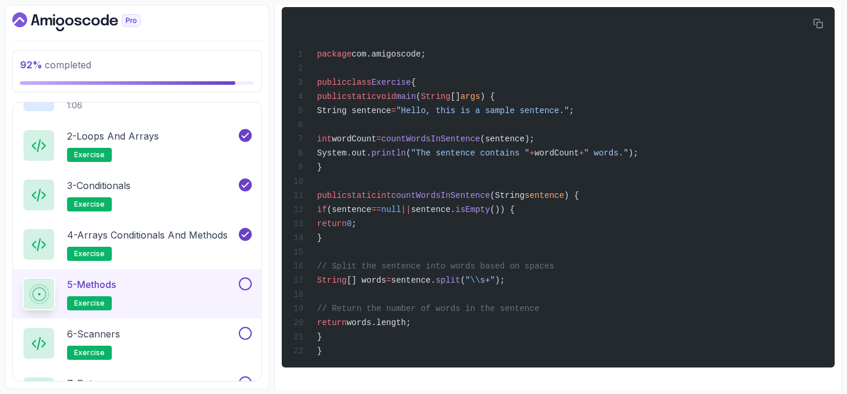
scroll to position [2375, 0]
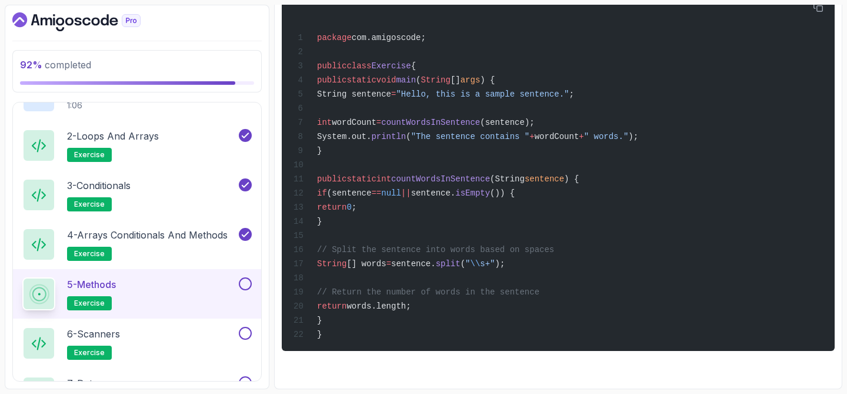
click at [253, 284] on div "5 - Methods exercise" at bounding box center [137, 293] width 248 height 49
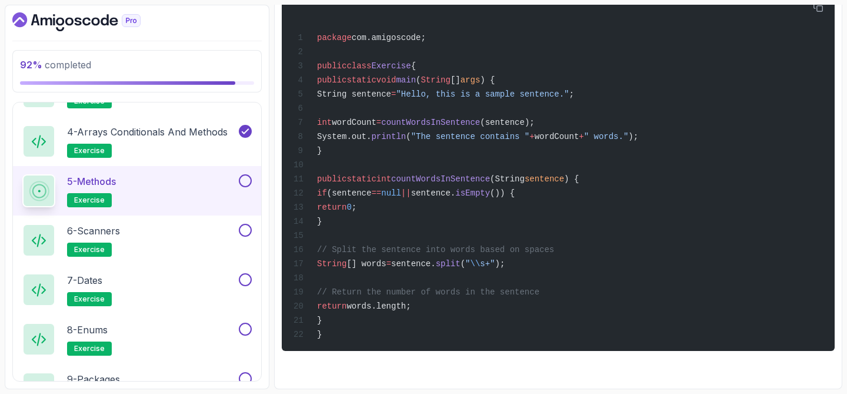
scroll to position [832, 0]
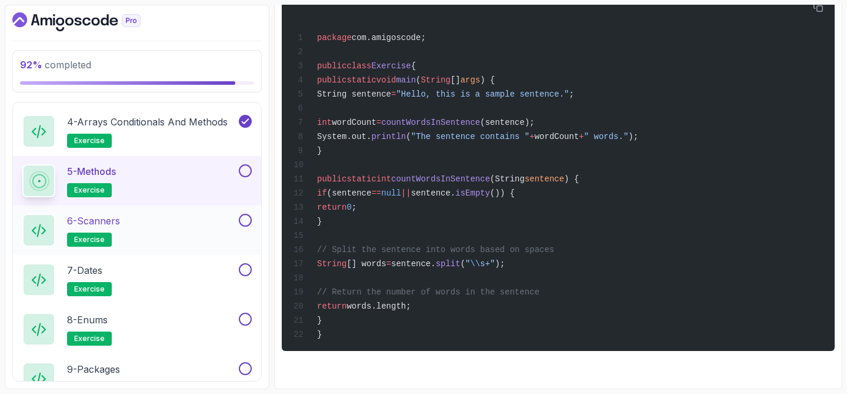
click at [118, 226] on p "6 - Scanners" at bounding box center [93, 221] width 53 height 14
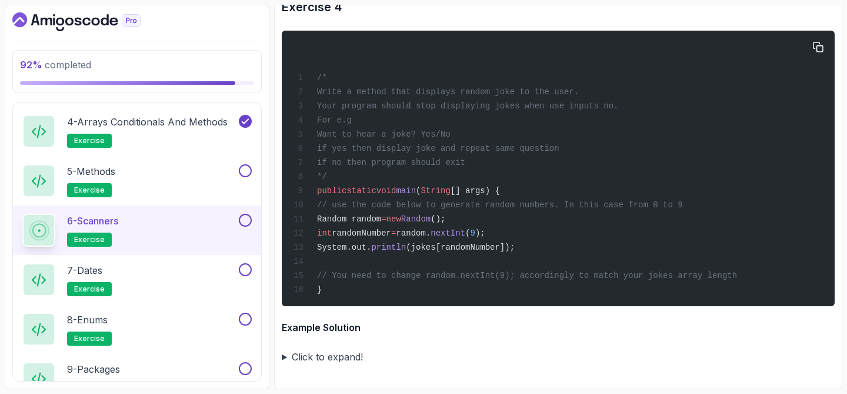
scroll to position [2841, 0]
click at [314, 350] on summary "Click to expand!" at bounding box center [558, 356] width 553 height 16
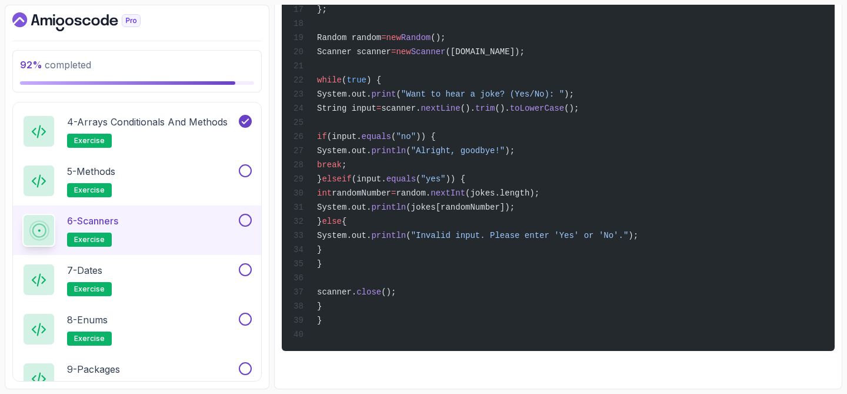
scroll to position [3507, 0]
click at [246, 169] on button at bounding box center [245, 170] width 13 height 13
click at [247, 222] on button at bounding box center [245, 220] width 13 height 13
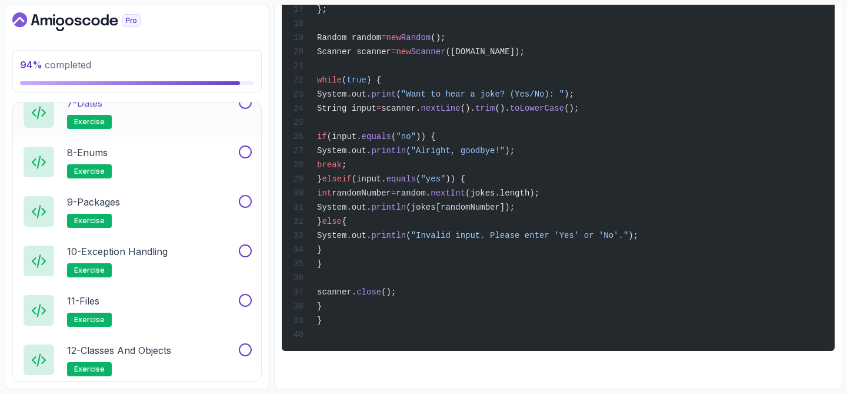
scroll to position [966, 0]
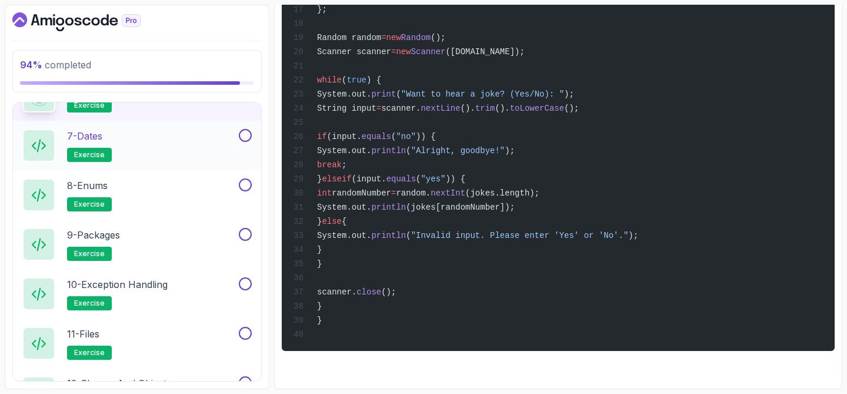
click at [98, 134] on p "7 - Dates" at bounding box center [84, 136] width 35 height 14
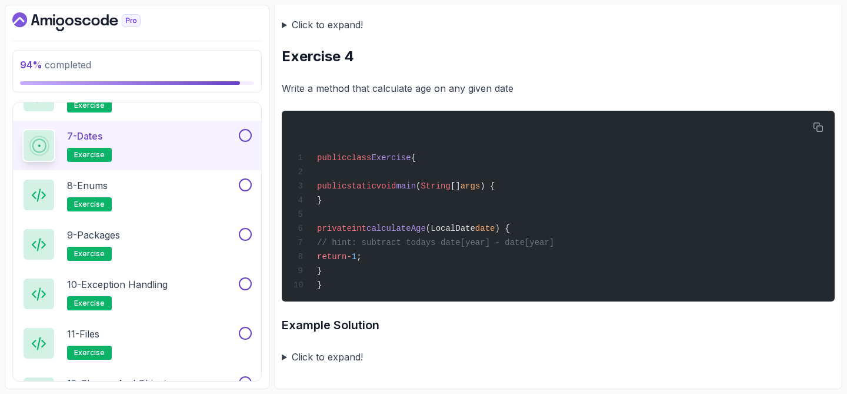
scroll to position [973, 0]
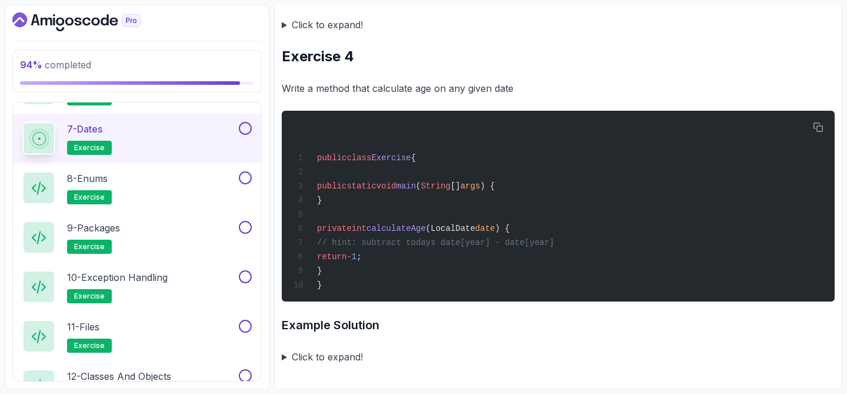
click at [334, 355] on summary "Click to expand!" at bounding box center [558, 356] width 553 height 16
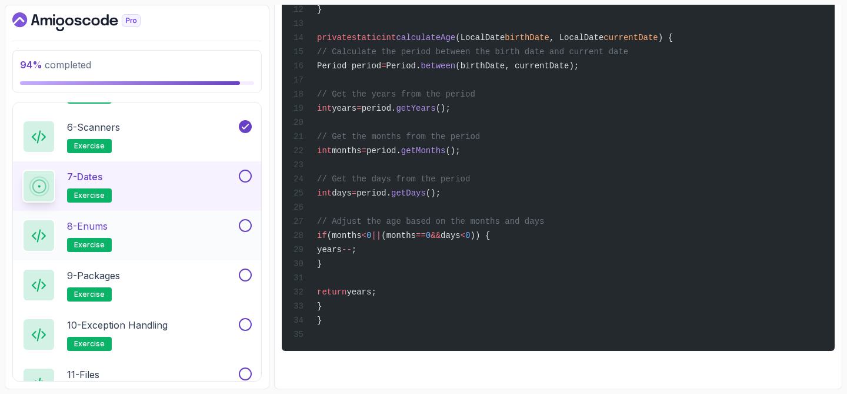
scroll to position [916, 0]
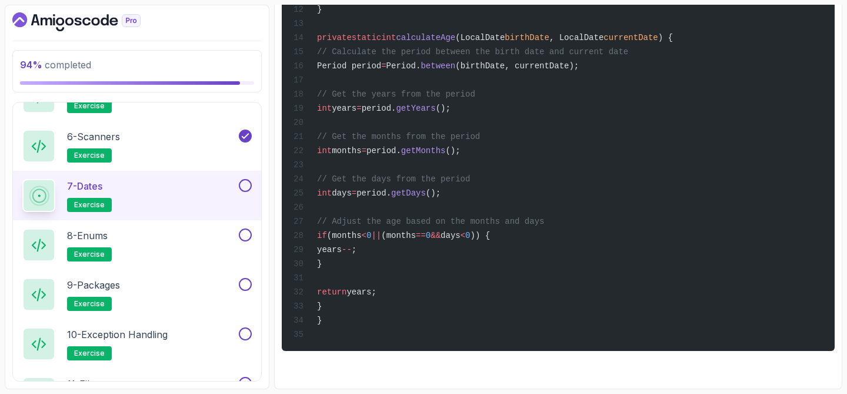
click at [249, 182] on button at bounding box center [245, 185] width 13 height 13
click at [131, 238] on div "8 - Enums exercise" at bounding box center [129, 244] width 214 height 33
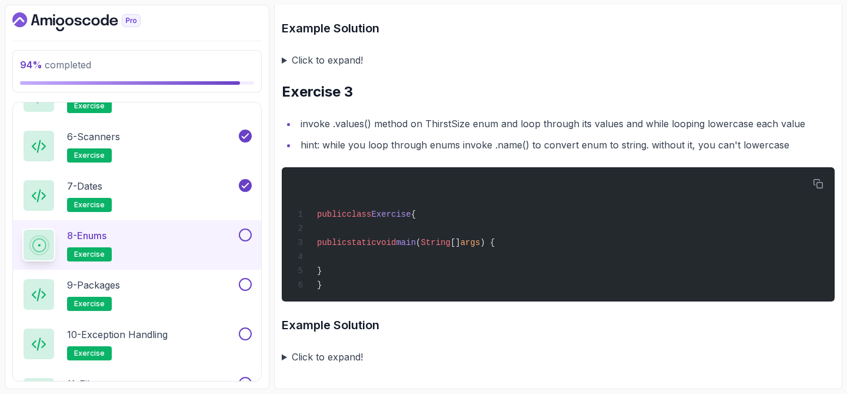
scroll to position [865, 0]
click at [338, 358] on summary "Click to expand!" at bounding box center [558, 356] width 553 height 16
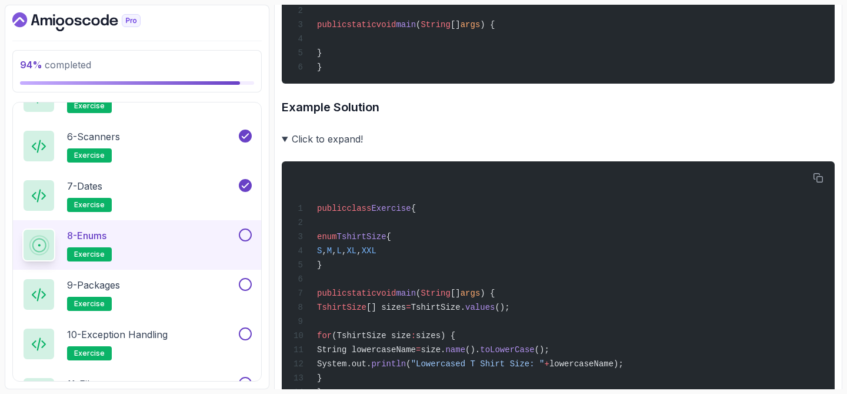
scroll to position [1027, 0]
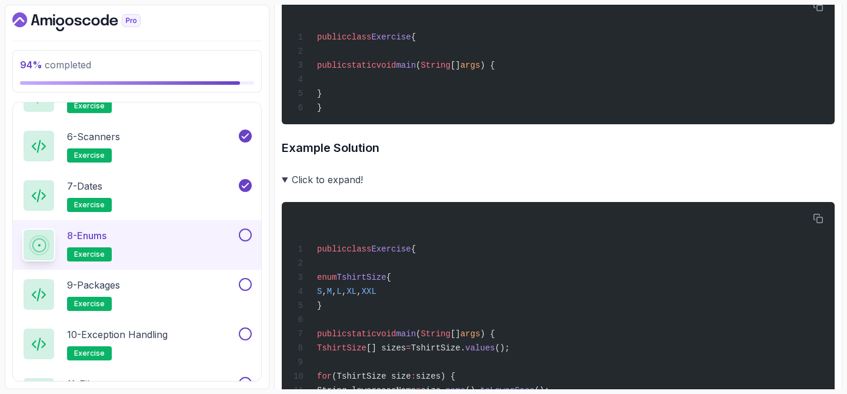
click at [249, 232] on button at bounding box center [245, 234] width 13 height 13
click at [117, 284] on p "9 - Packages" at bounding box center [93, 285] width 53 height 14
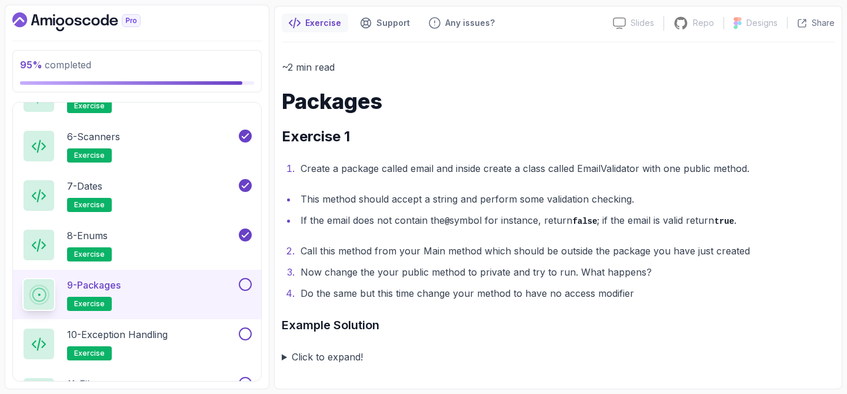
scroll to position [99, 0]
click at [321, 353] on summary "Click to expand!" at bounding box center [558, 356] width 553 height 16
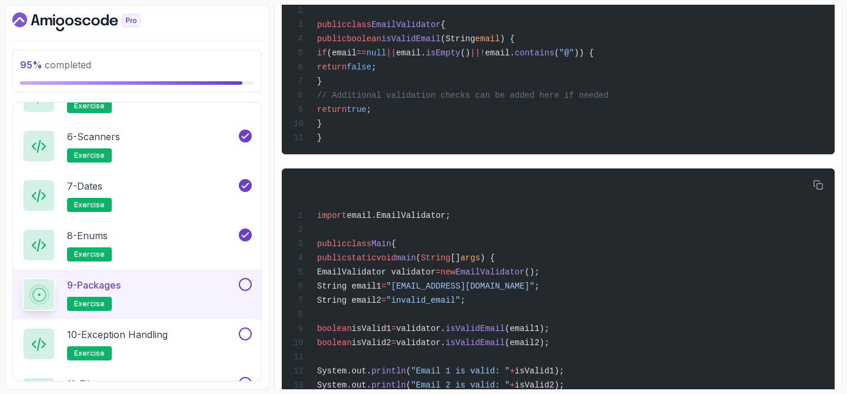
scroll to position [522, 0]
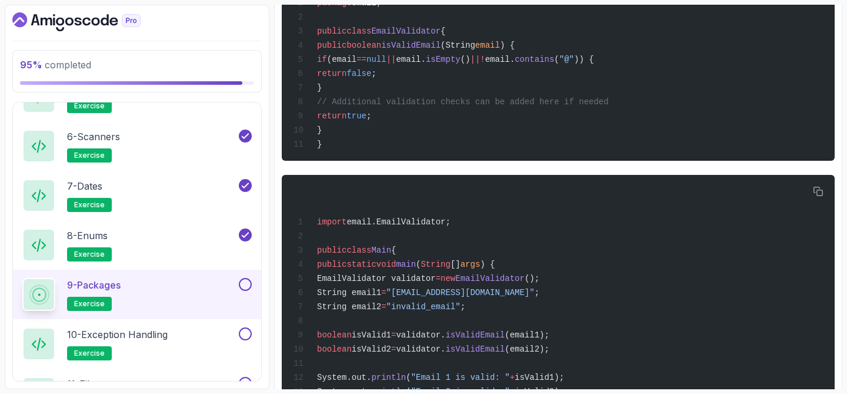
click at [248, 283] on button at bounding box center [245, 284] width 13 height 13
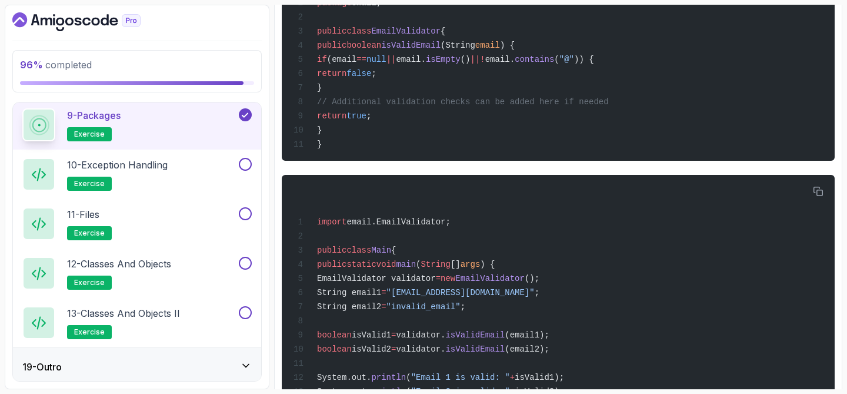
scroll to position [1090, 0]
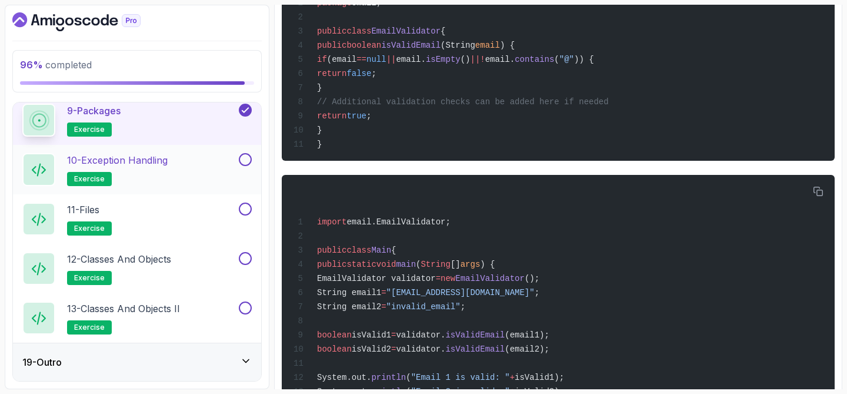
click at [144, 165] on p "10 - Exception Handling" at bounding box center [117, 160] width 101 height 14
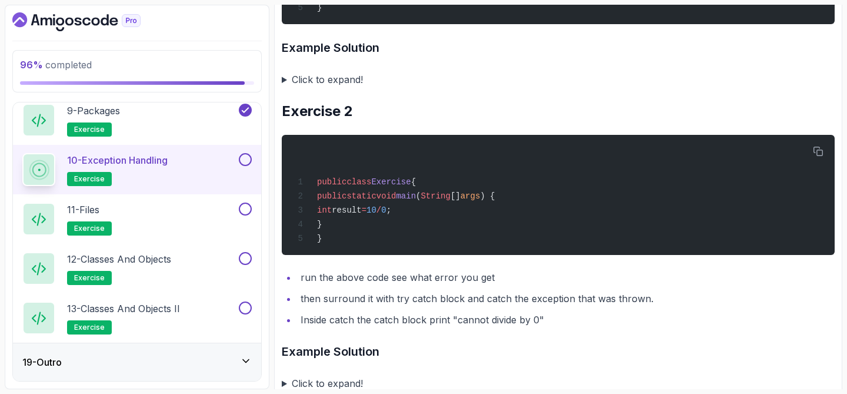
scroll to position [554, 0]
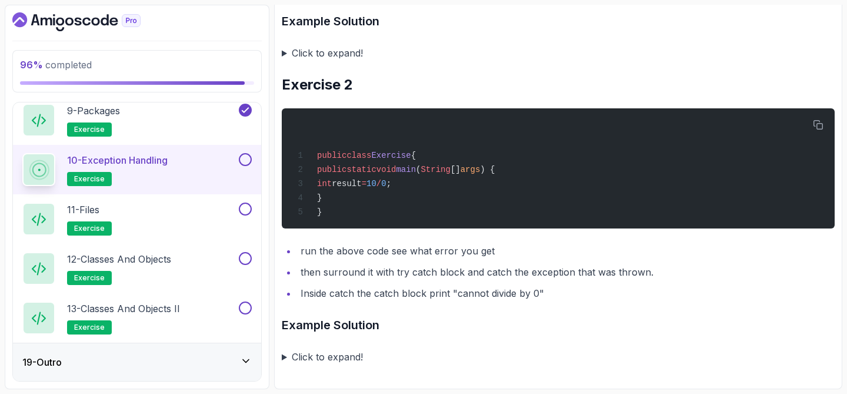
click at [245, 162] on button at bounding box center [245, 159] width 13 height 13
click at [96, 205] on p "11 - Files" at bounding box center [83, 209] width 32 height 14
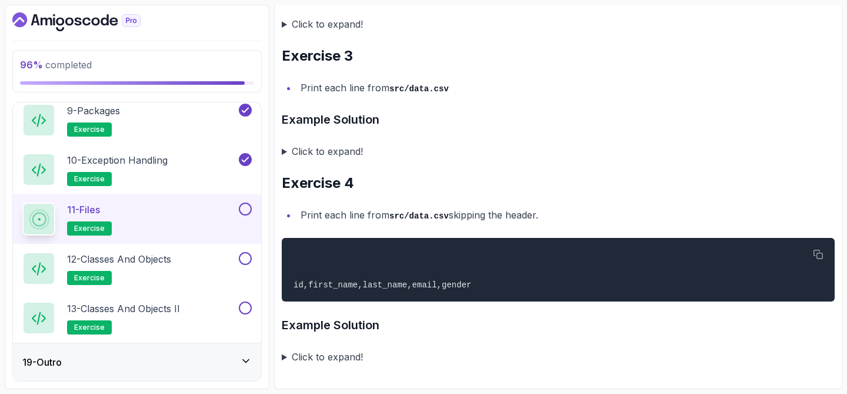
scroll to position [852, 0]
click at [338, 355] on summary "Click to expand!" at bounding box center [558, 356] width 553 height 16
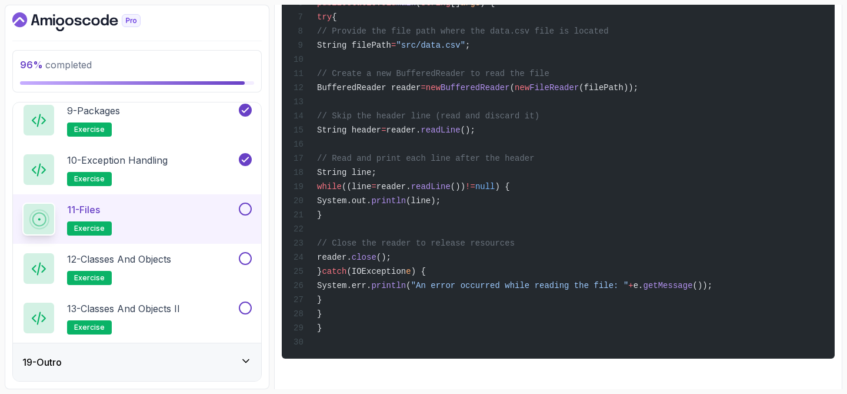
scroll to position [1371, 0]
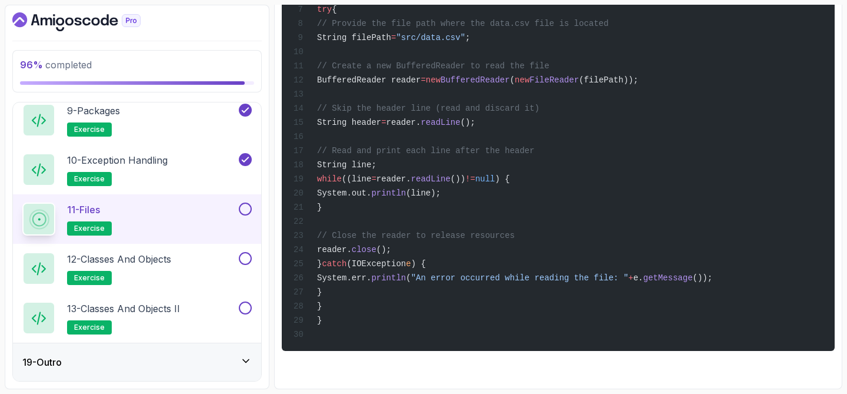
click at [247, 210] on button at bounding box center [245, 208] width 13 height 13
click at [139, 255] on p "12 - Classes and Objects" at bounding box center [119, 259] width 104 height 14
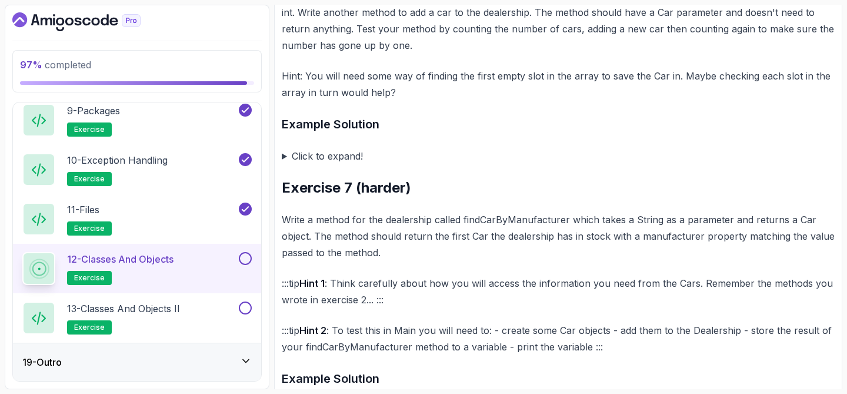
scroll to position [1652, 0]
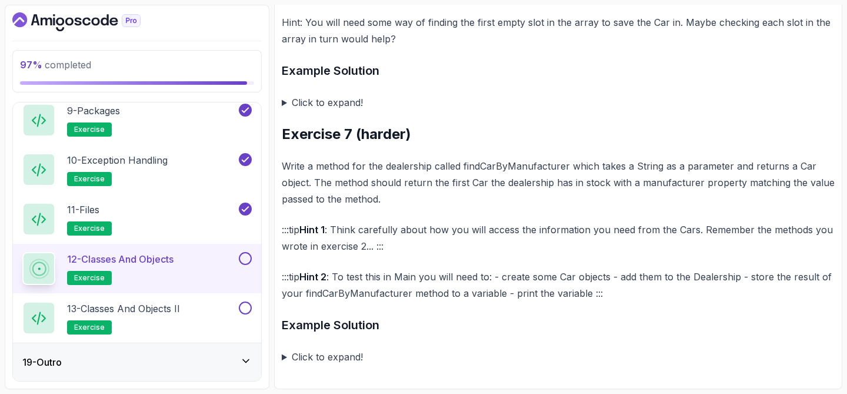
click at [247, 256] on button at bounding box center [245, 258] width 13 height 13
click at [246, 306] on button at bounding box center [245, 307] width 13 height 13
click at [247, 370] on div "19 - Outro" at bounding box center [137, 362] width 248 height 38
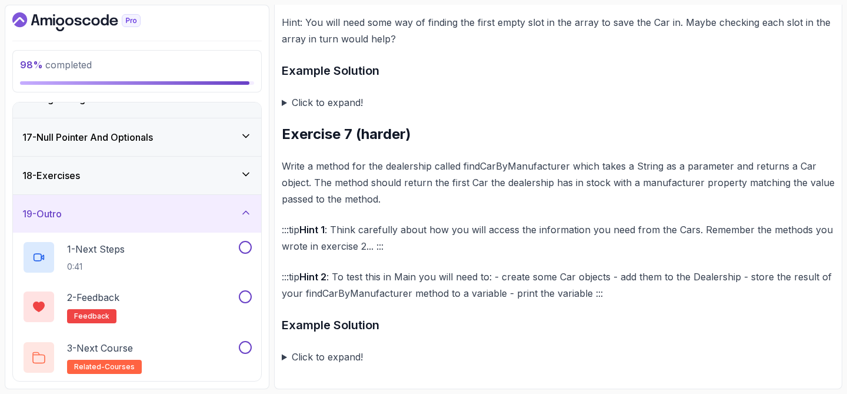
scroll to position [448, 0]
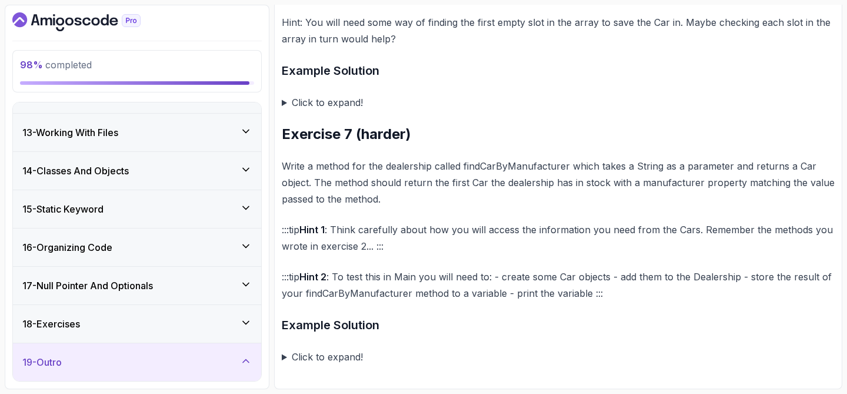
click at [247, 369] on div "19 - Outro" at bounding box center [137, 362] width 248 height 38
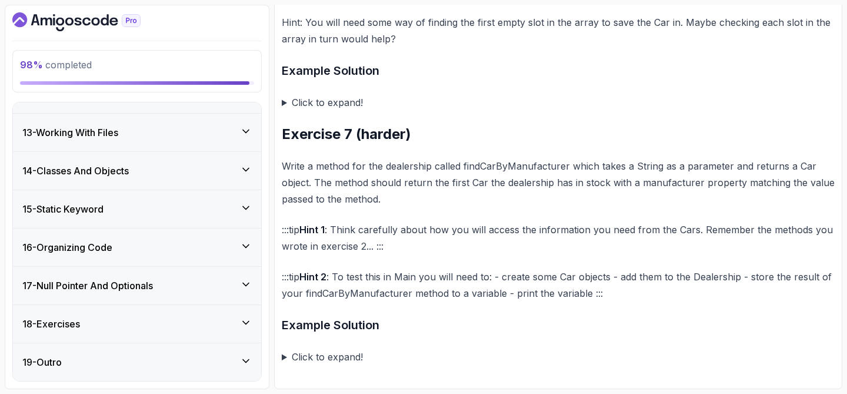
click at [247, 369] on div "19 - Outro" at bounding box center [137, 362] width 248 height 38
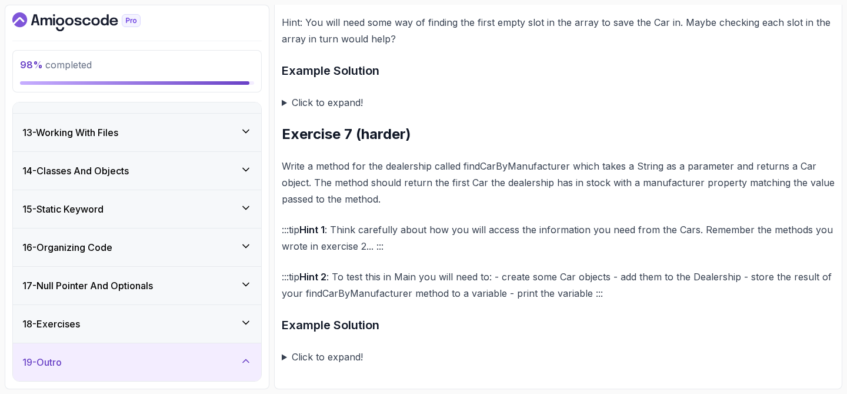
scroll to position [596, 0]
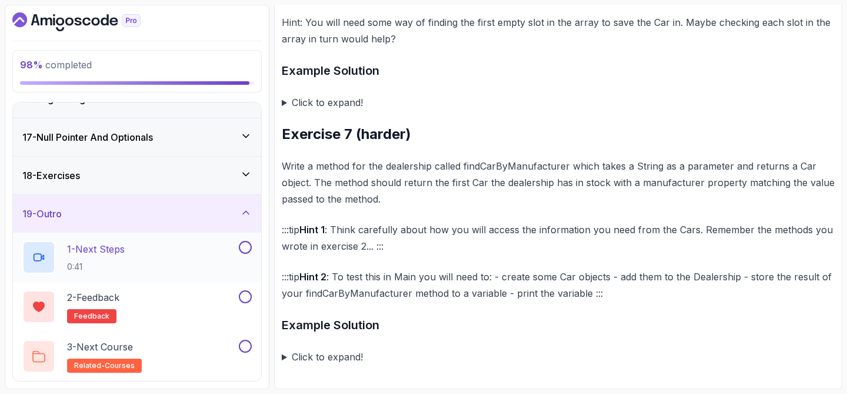
click at [92, 249] on p "1 - Next Steps" at bounding box center [96, 249] width 58 height 14
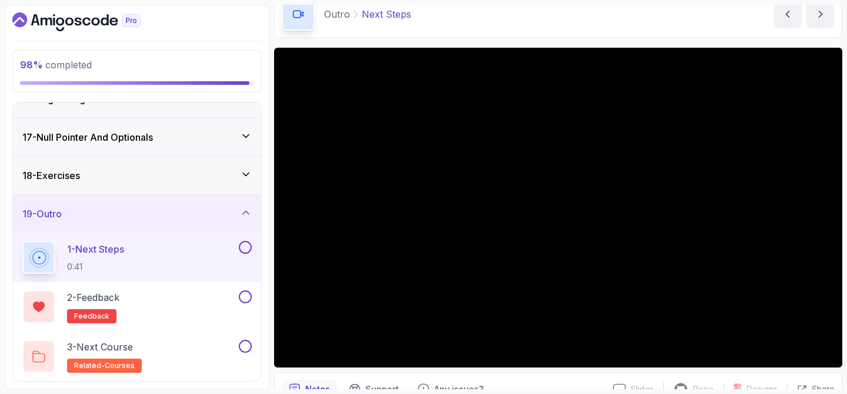
scroll to position [66, 0]
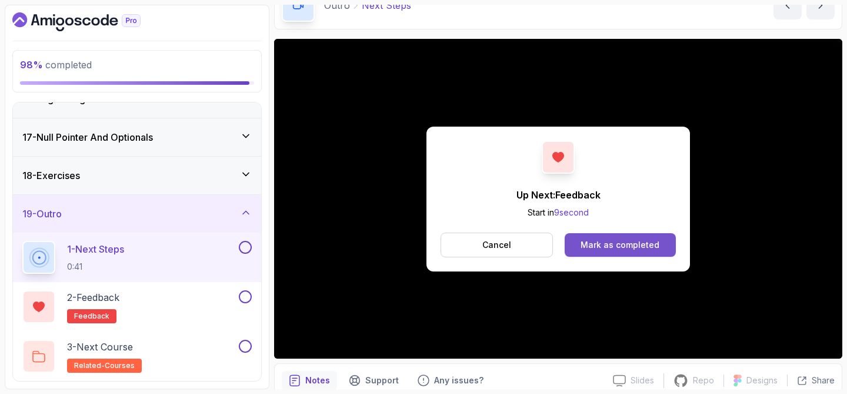
click at [598, 249] on div "Mark as completed" at bounding box center [620, 245] width 79 height 12
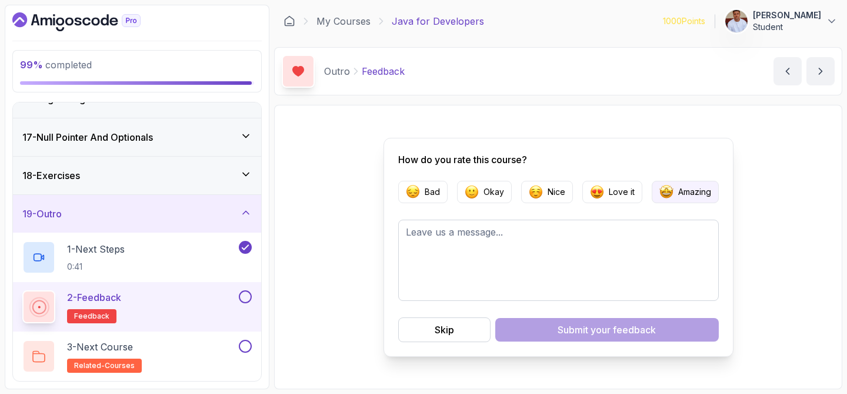
click at [660, 192] on img "button" at bounding box center [667, 192] width 14 height 14
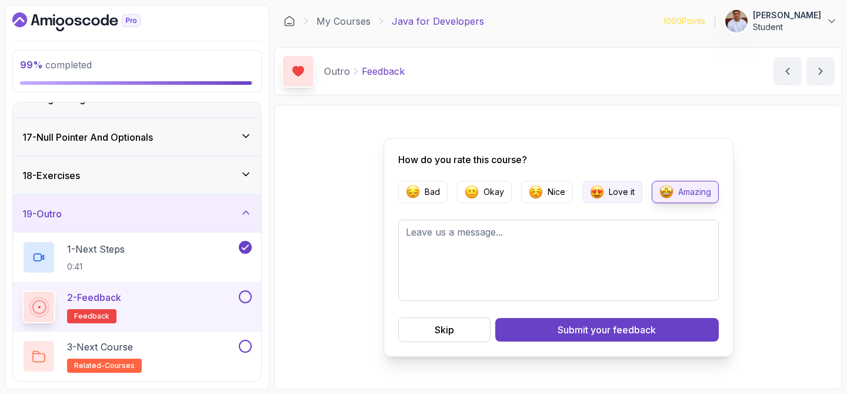
click at [609, 194] on p "Love it" at bounding box center [622, 192] width 26 height 12
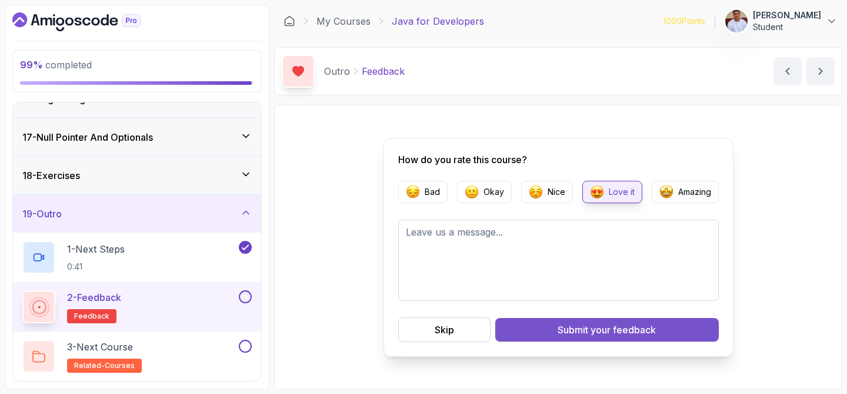
click at [603, 330] on span "your feedback" at bounding box center [623, 329] width 65 height 14
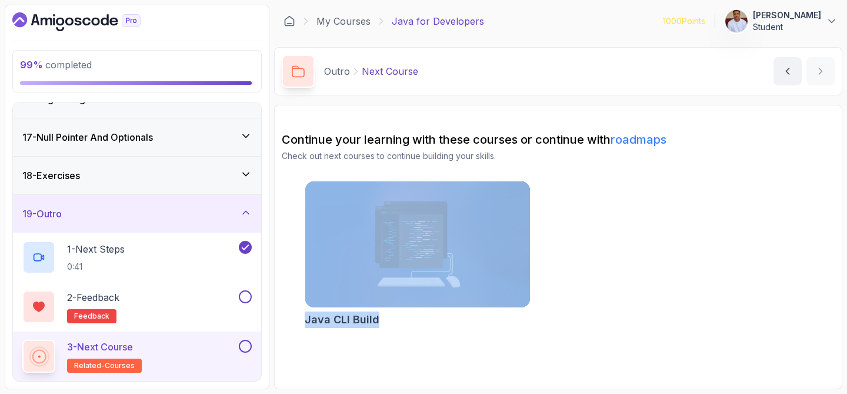
click at [95, 21] on icon "Dashboard" at bounding box center [76, 21] width 128 height 19
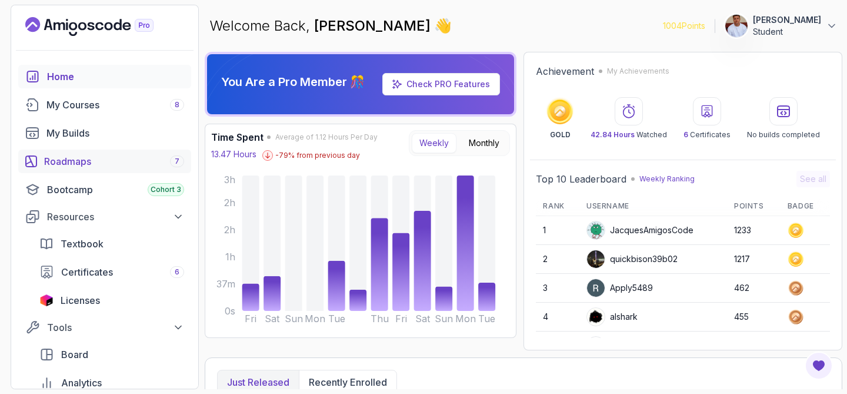
click at [51, 157] on div "Roadmaps 7" at bounding box center [114, 161] width 140 height 14
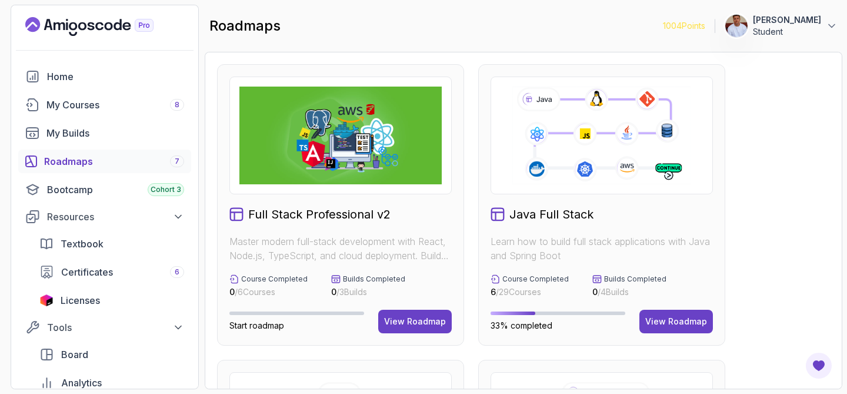
click at [601, 161] on icon at bounding box center [602, 135] width 182 height 101
click at [667, 324] on div "View Roadmap" at bounding box center [676, 321] width 62 height 12
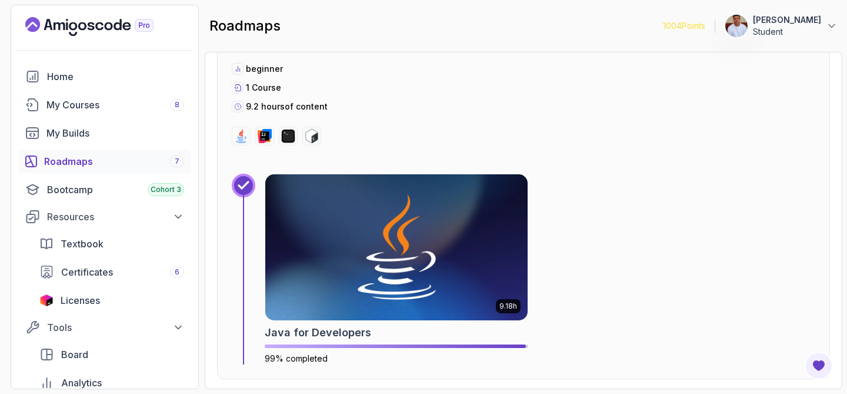
scroll to position [2596, 0]
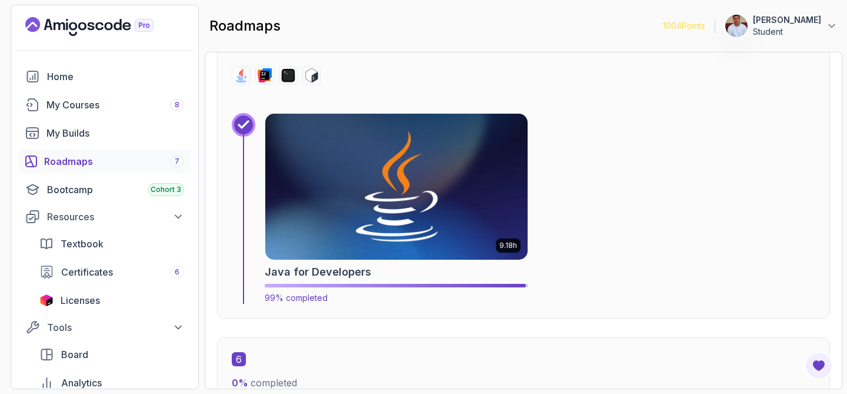
click at [356, 245] on img at bounding box center [396, 186] width 275 height 153
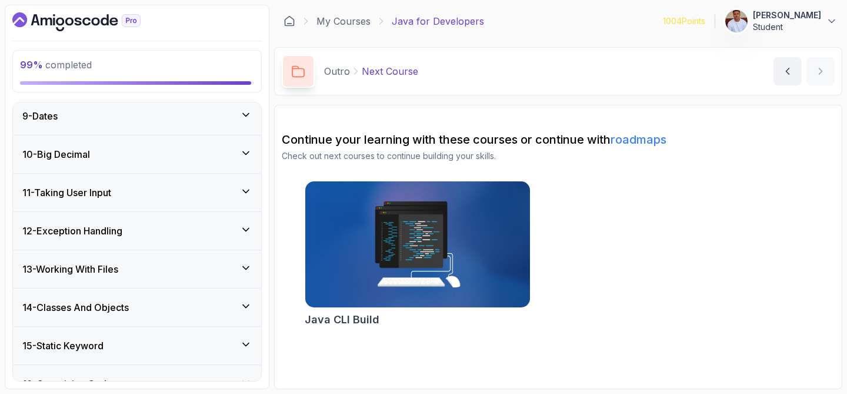
scroll to position [596, 0]
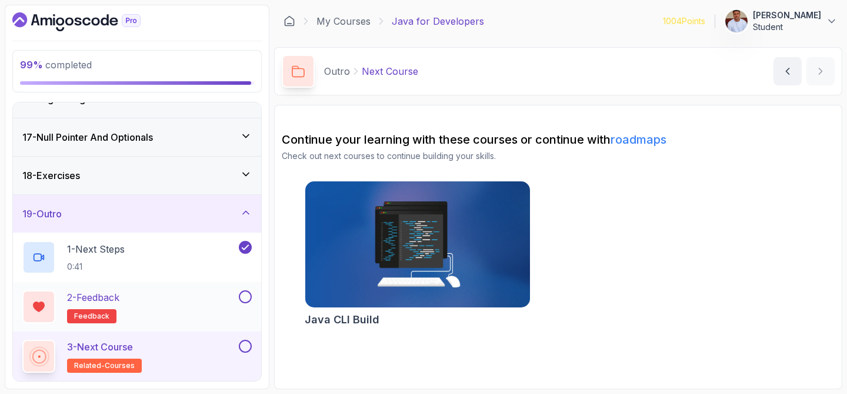
click at [245, 294] on button at bounding box center [245, 296] width 13 height 13
click at [246, 344] on button at bounding box center [245, 346] width 13 height 13
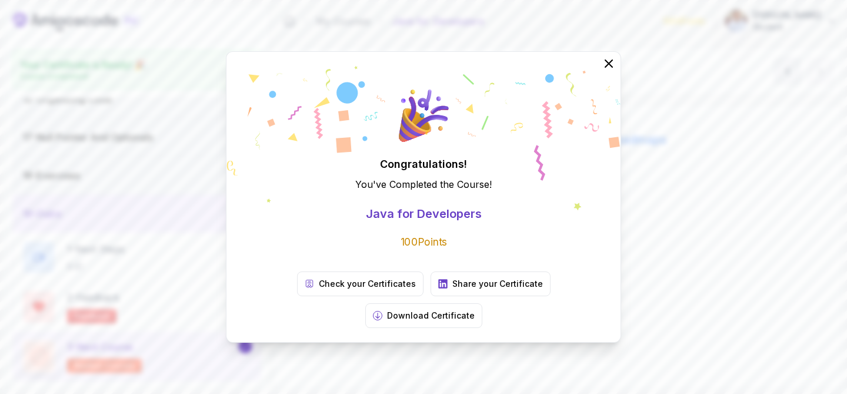
scroll to position [593, 0]
click at [381, 312] on icon at bounding box center [378, 315] width 6 height 6
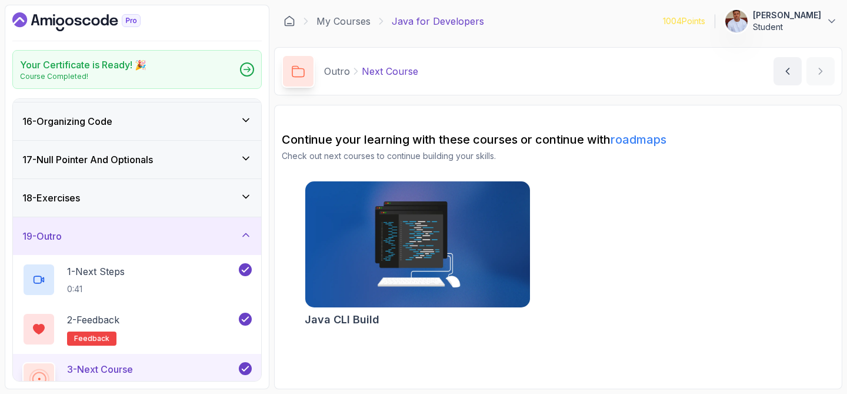
scroll to position [568, 0]
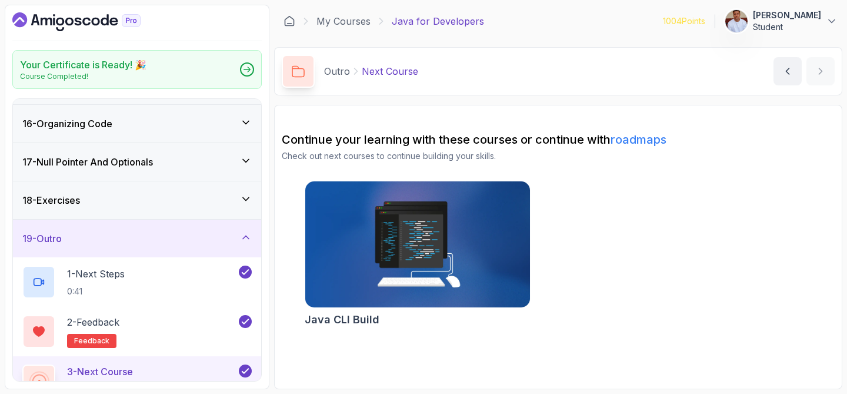
click at [82, 20] on icon "Dashboard" at bounding box center [76, 21] width 128 height 19
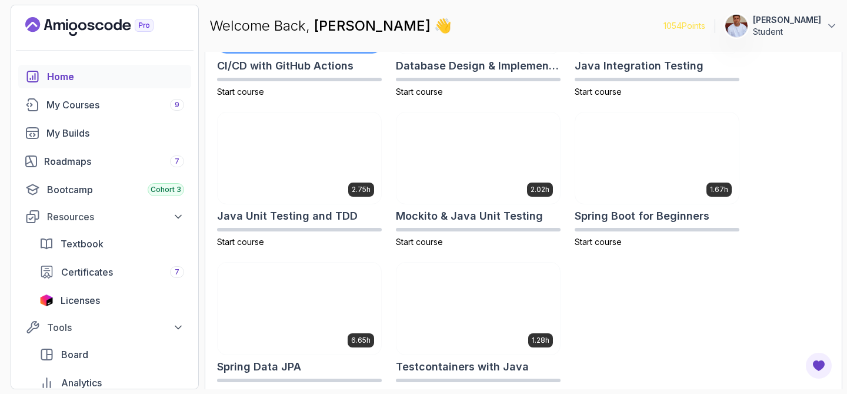
scroll to position [478, 0]
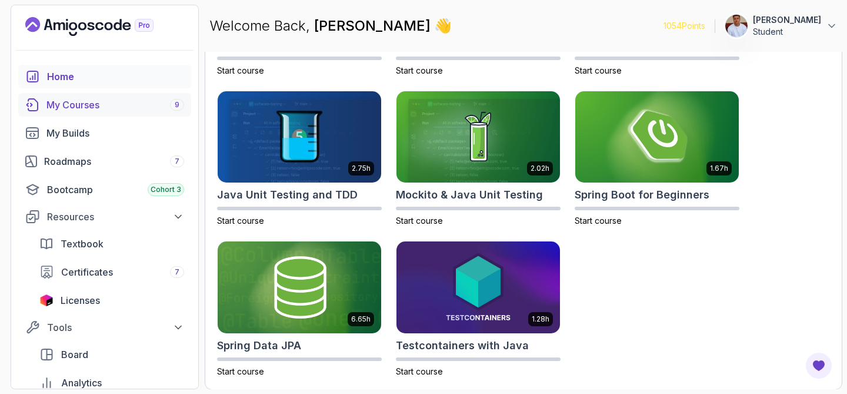
click at [78, 104] on div "My Courses 9" at bounding box center [115, 105] width 138 height 14
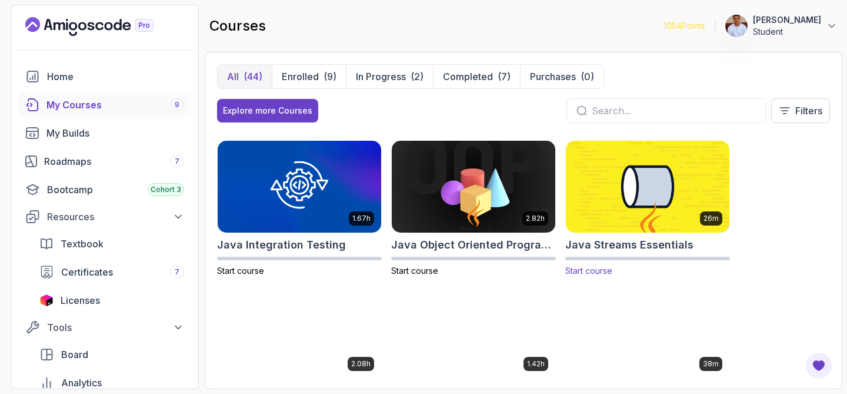
scroll to position [865, 0]
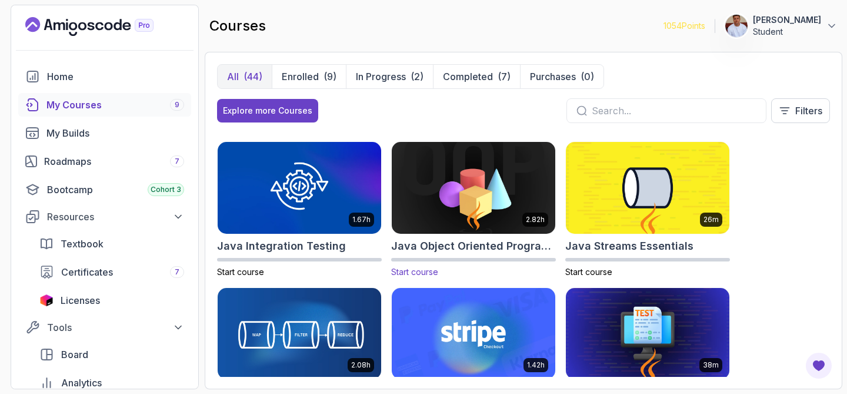
click at [500, 182] on img at bounding box center [474, 187] width 172 height 96
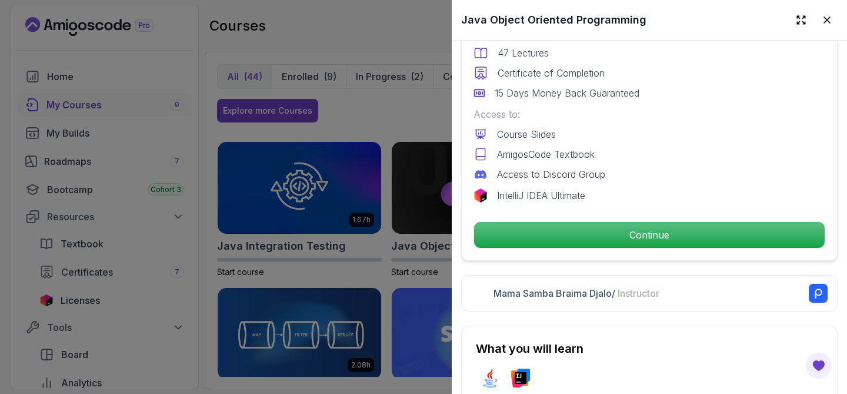
scroll to position [367, 0]
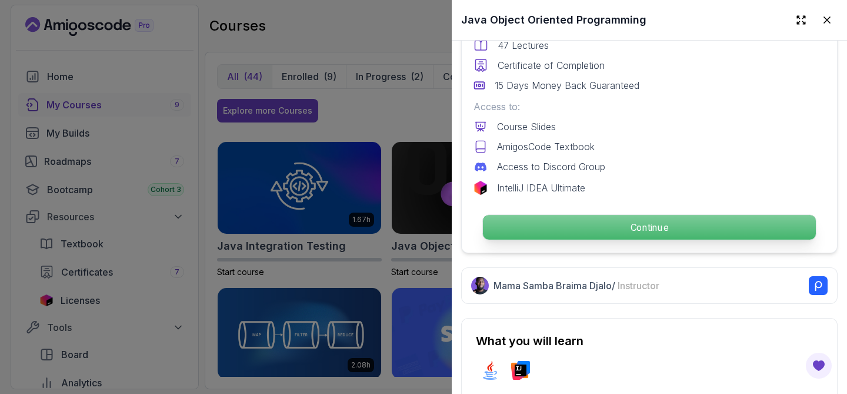
click at [585, 222] on p "Continue" at bounding box center [649, 227] width 333 height 25
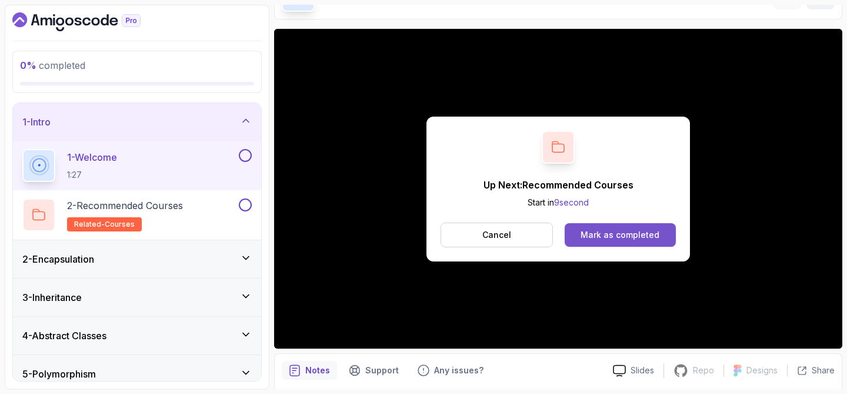
click at [613, 234] on div "Mark as completed" at bounding box center [620, 235] width 79 height 12
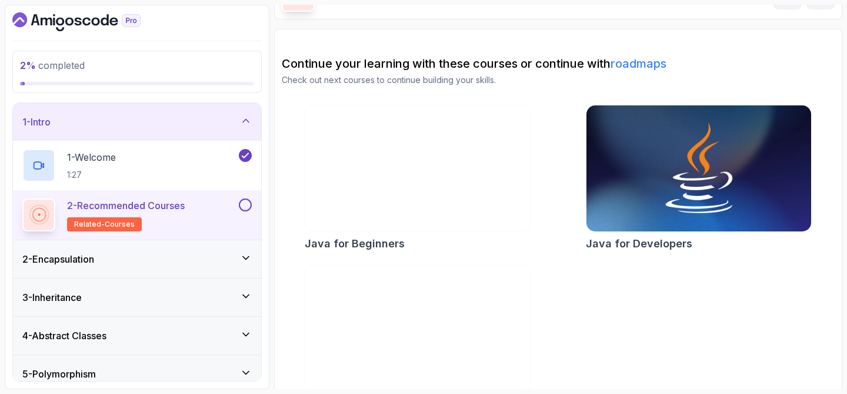
scroll to position [110, 0]
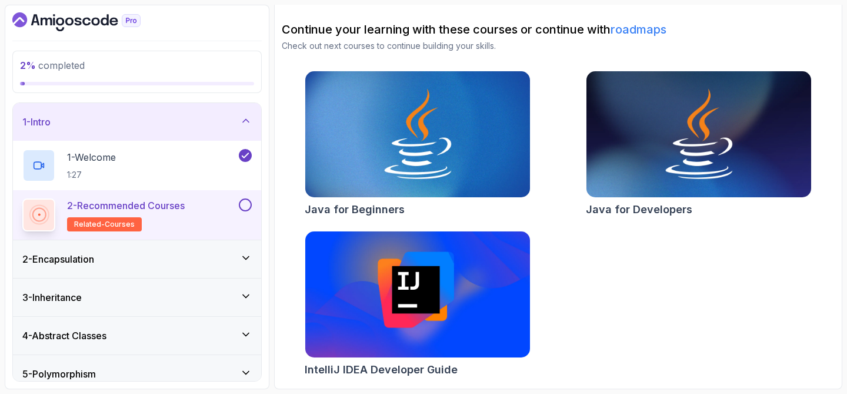
click at [249, 204] on button at bounding box center [245, 204] width 13 height 13
click at [179, 252] on div "2 - Encapsulation" at bounding box center [136, 259] width 229 height 14
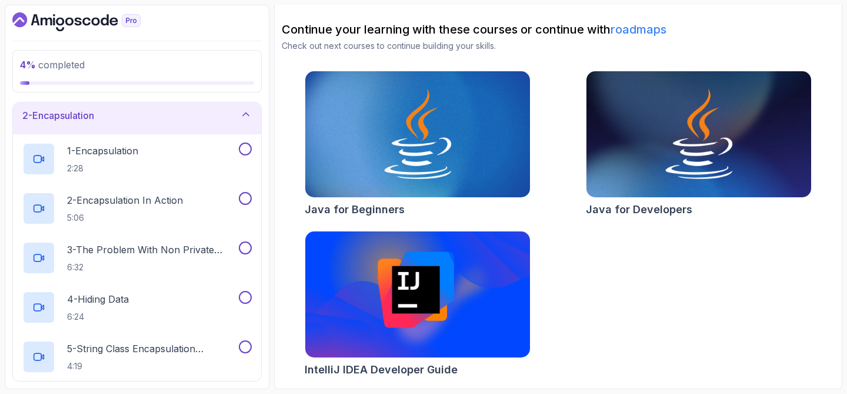
scroll to position [45, 0]
click at [128, 163] on p "2:28" at bounding box center [102, 167] width 71 height 12
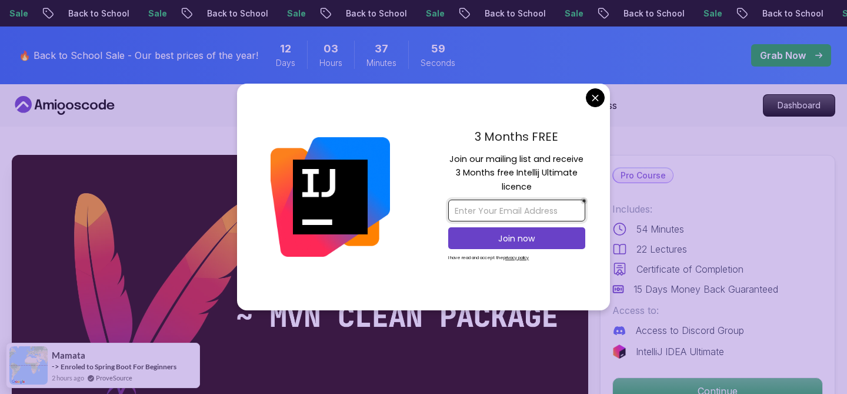
click at [528, 208] on input "email" at bounding box center [516, 210] width 137 height 22
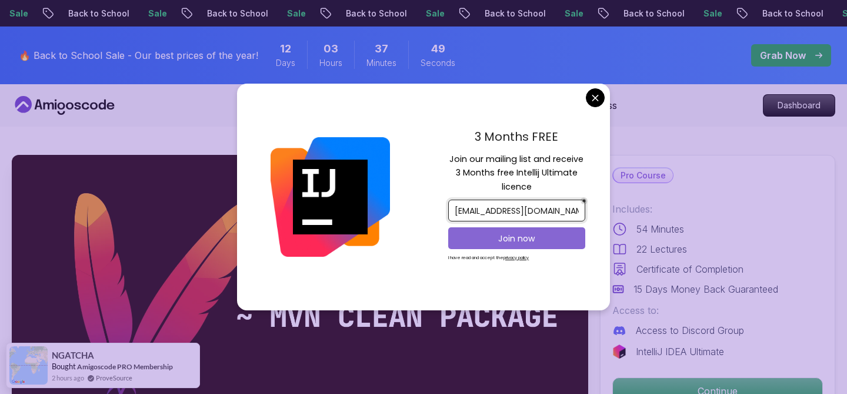
type input "oskidan8684@gmail.com"
click at [511, 241] on p "Join now" at bounding box center [516, 238] width 111 height 12
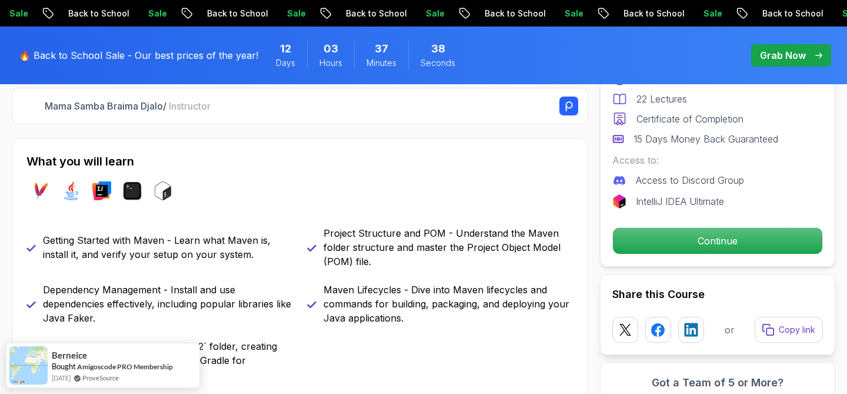
scroll to position [208, 0]
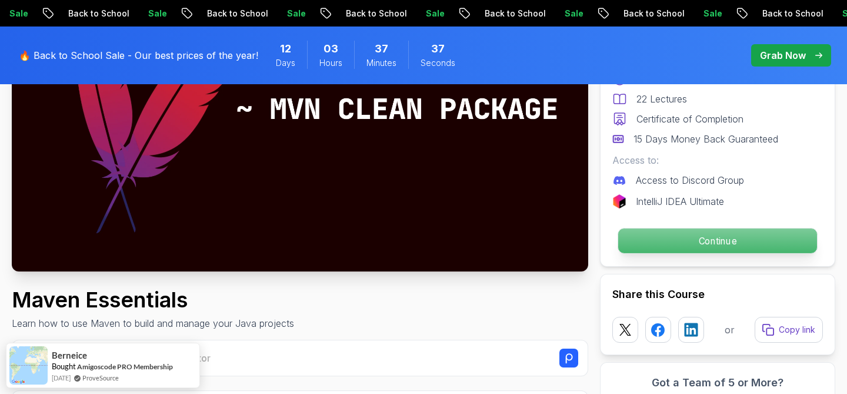
click at [650, 236] on p "Continue" at bounding box center [717, 240] width 199 height 25
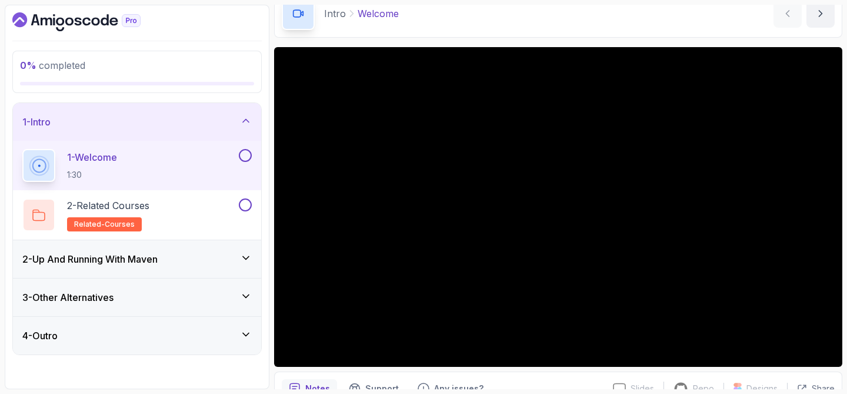
scroll to position [66, 0]
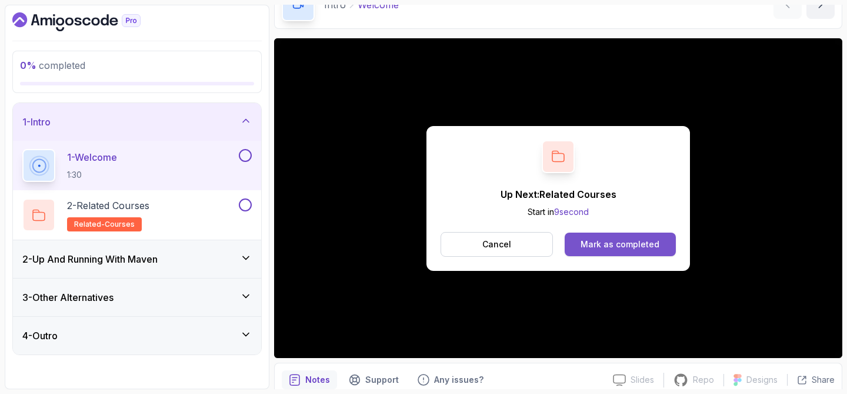
click at [595, 249] on div "Mark as completed" at bounding box center [620, 244] width 79 height 12
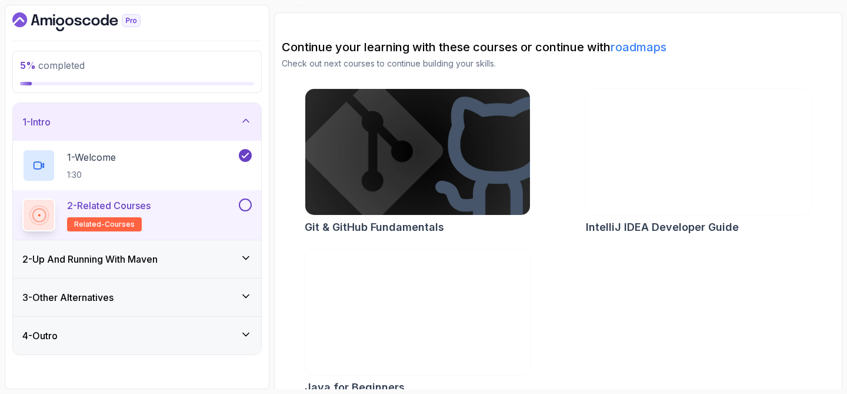
scroll to position [110, 0]
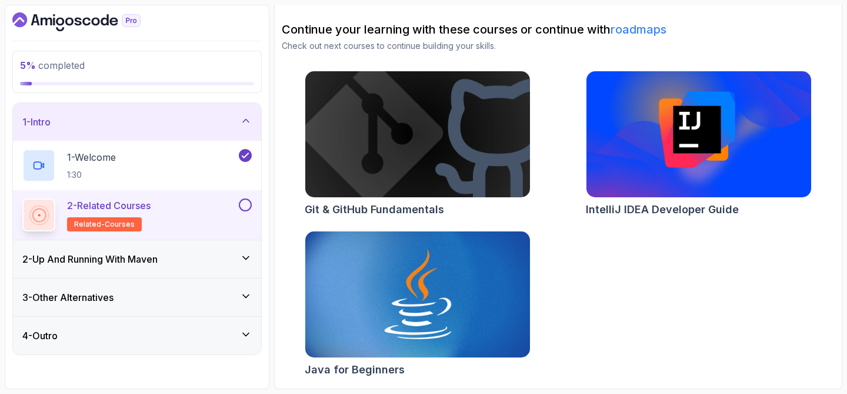
click at [244, 203] on button at bounding box center [245, 204] width 13 height 13
click at [149, 259] on h3 "2 - Up And Running With Maven" at bounding box center [89, 259] width 135 height 14
